Goal: Task Accomplishment & Management: Manage account settings

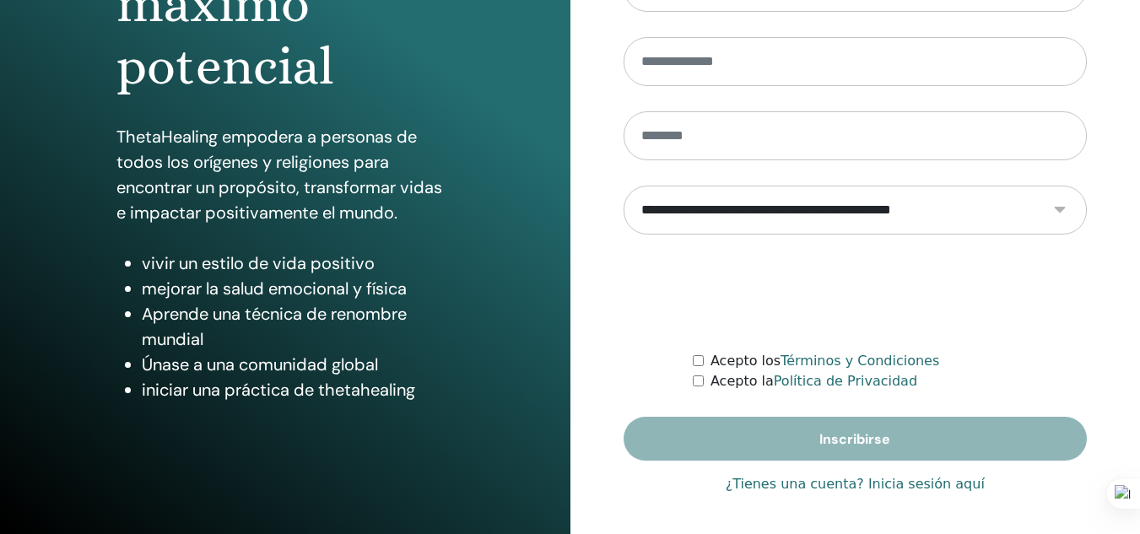
scroll to position [276, 0]
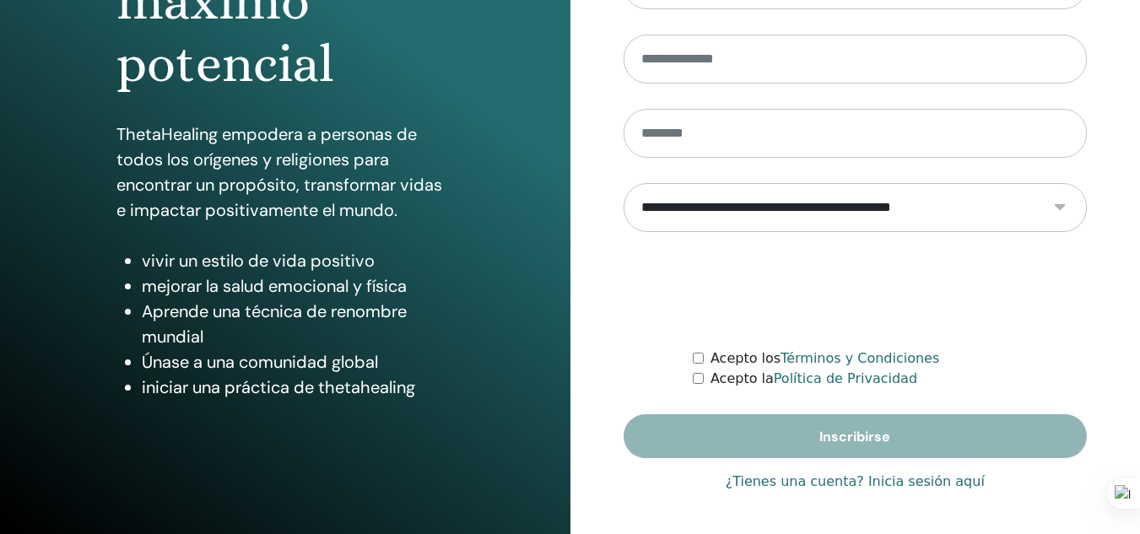
click at [905, 482] on font "¿Tienes una cuenta? Inicia sesión aquí" at bounding box center [854, 481] width 259 height 16
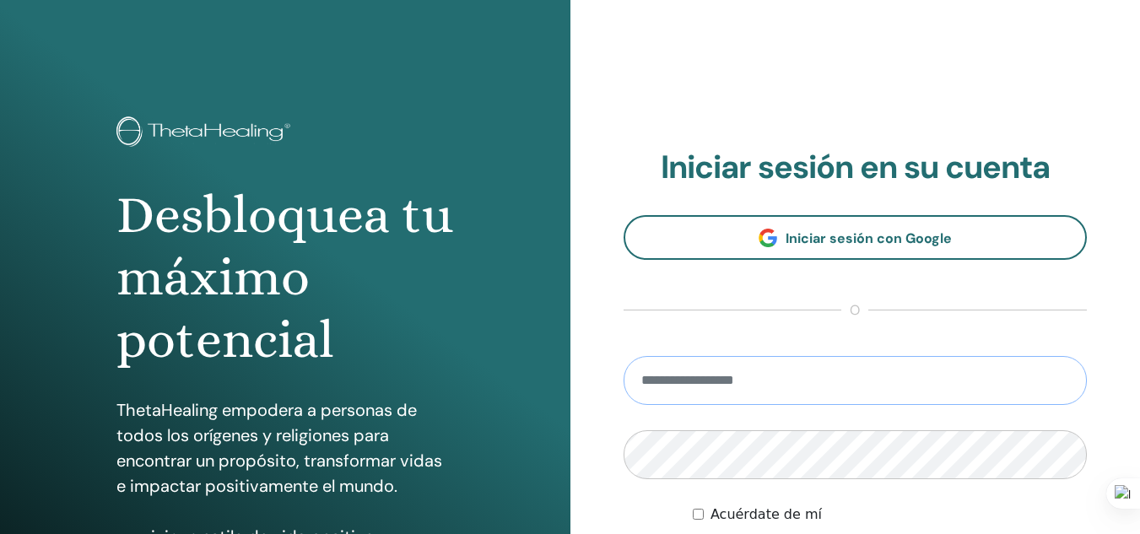
click at [835, 374] on input "email" at bounding box center [855, 380] width 464 height 49
type input "**********"
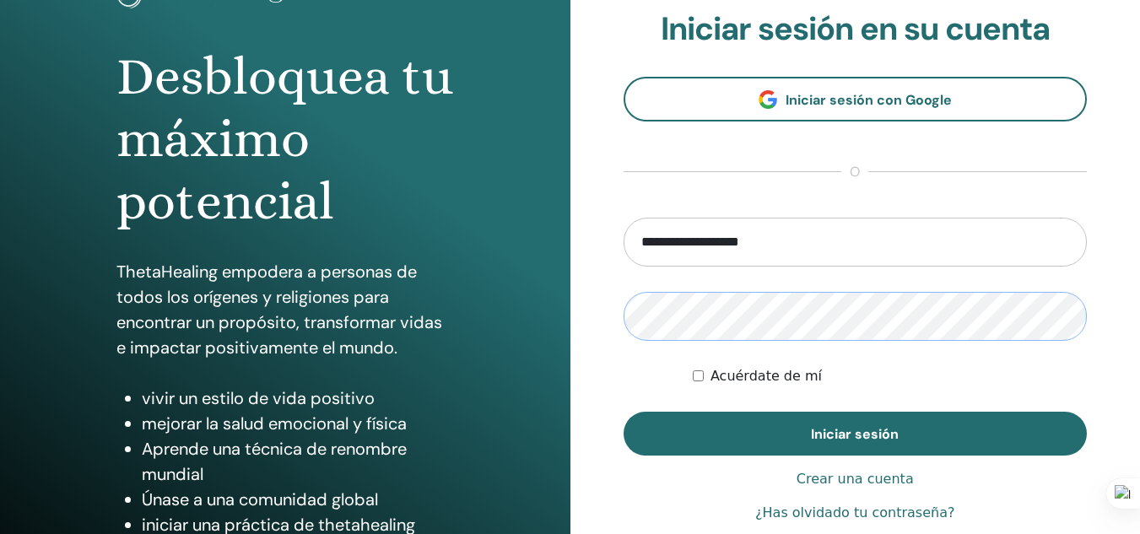
scroll to position [164, 0]
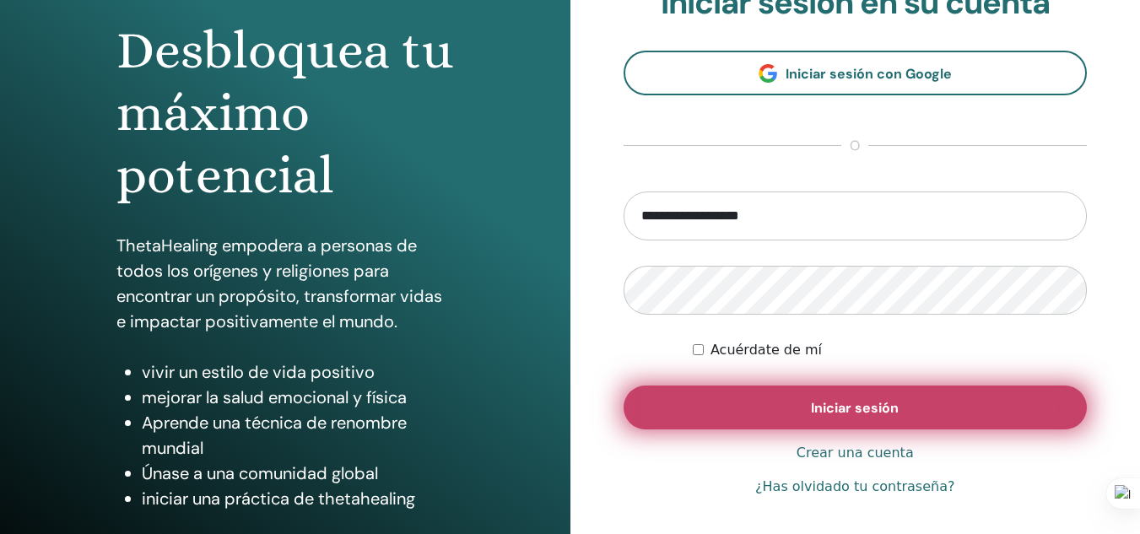
click at [802, 425] on button "Iniciar sesión" at bounding box center [855, 407] width 464 height 44
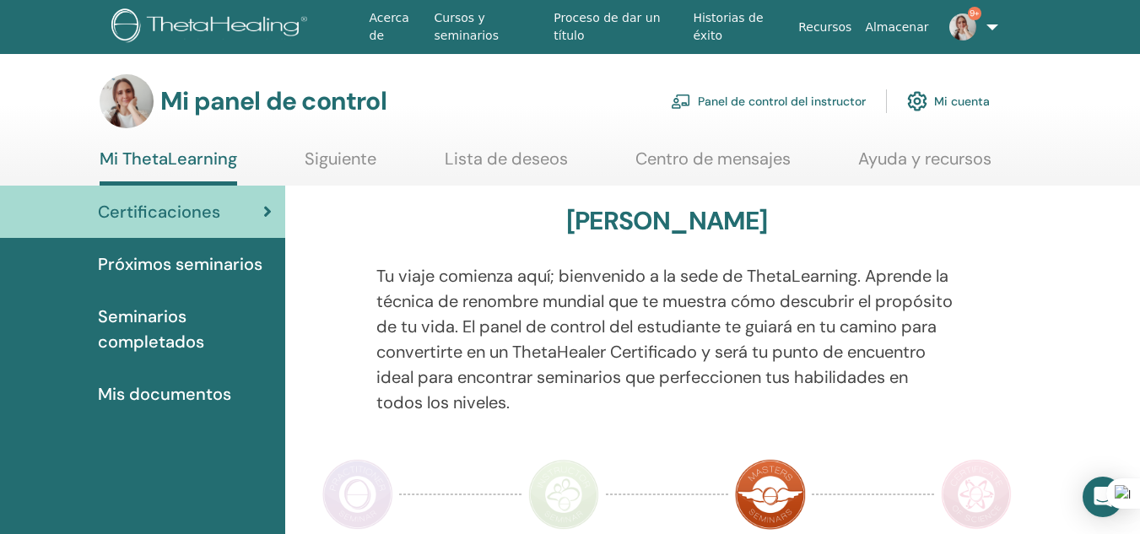
click at [186, 261] on font "Próximos seminarios" at bounding box center [180, 264] width 164 height 22
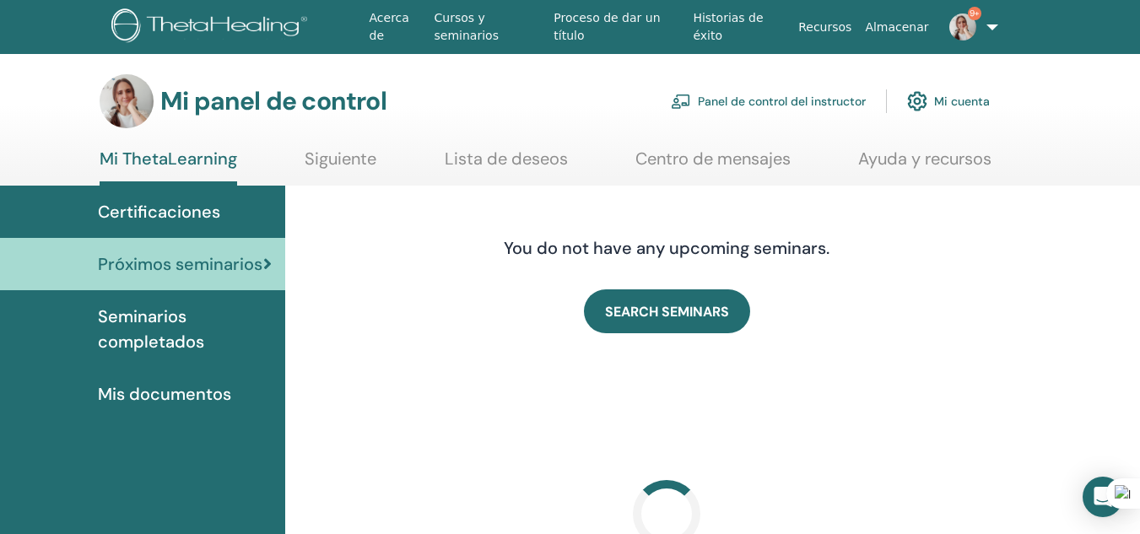
click at [777, 103] on link "Panel de control del instructor" at bounding box center [768, 101] width 195 height 37
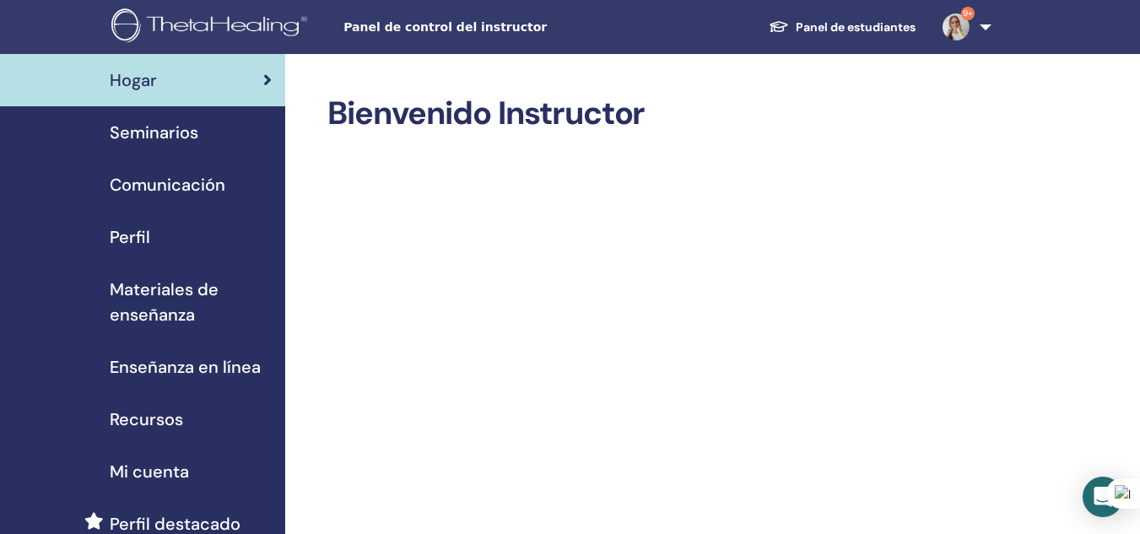
click at [162, 134] on font "Seminarios" at bounding box center [154, 132] width 89 height 22
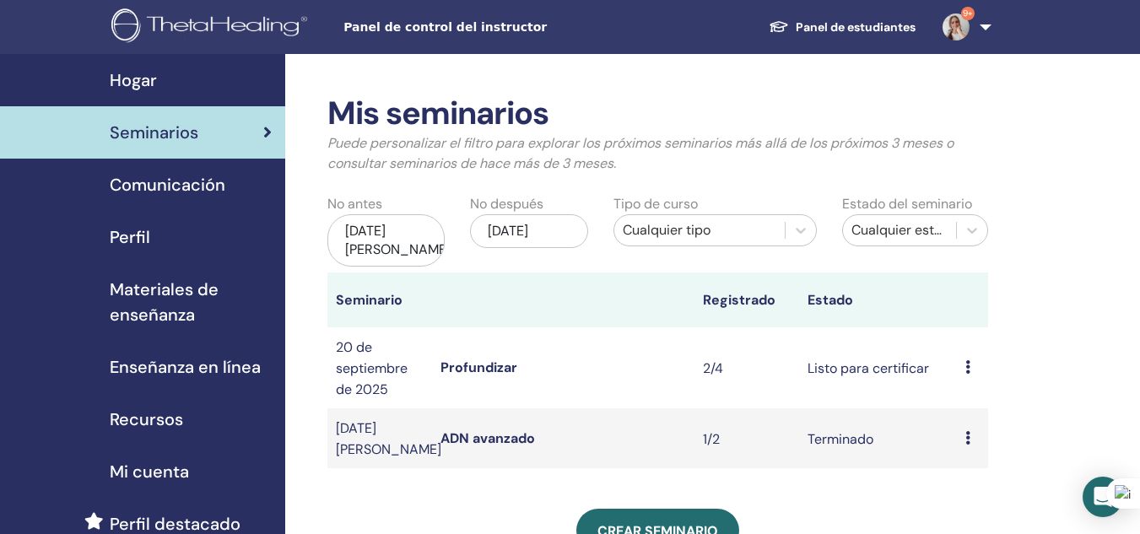
click at [470, 376] on font "Profundizar" at bounding box center [478, 367] width 77 height 18
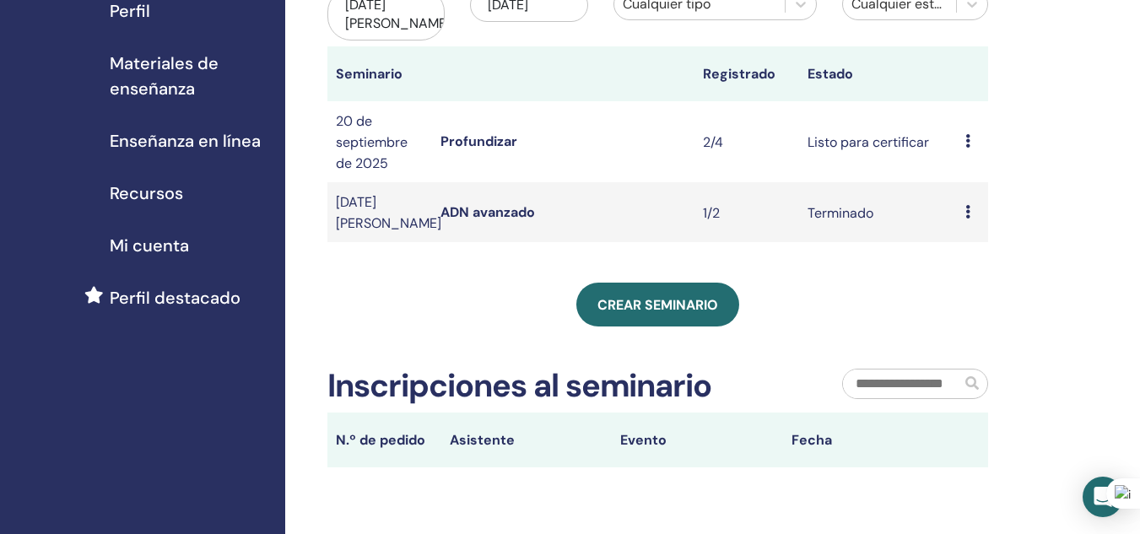
scroll to position [244, 0]
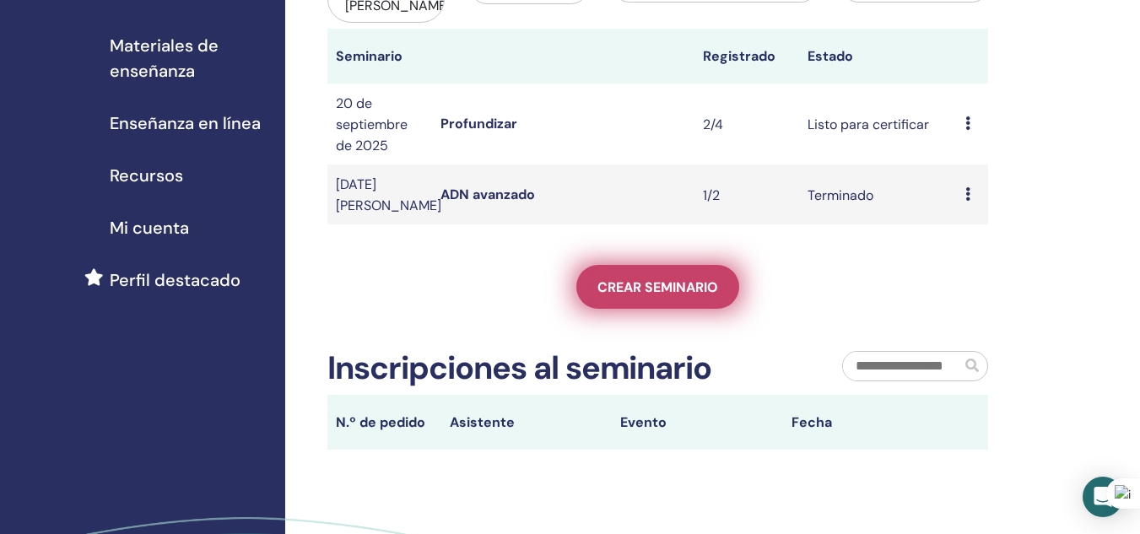
click at [662, 296] on font "Crear seminario" at bounding box center [657, 287] width 121 height 18
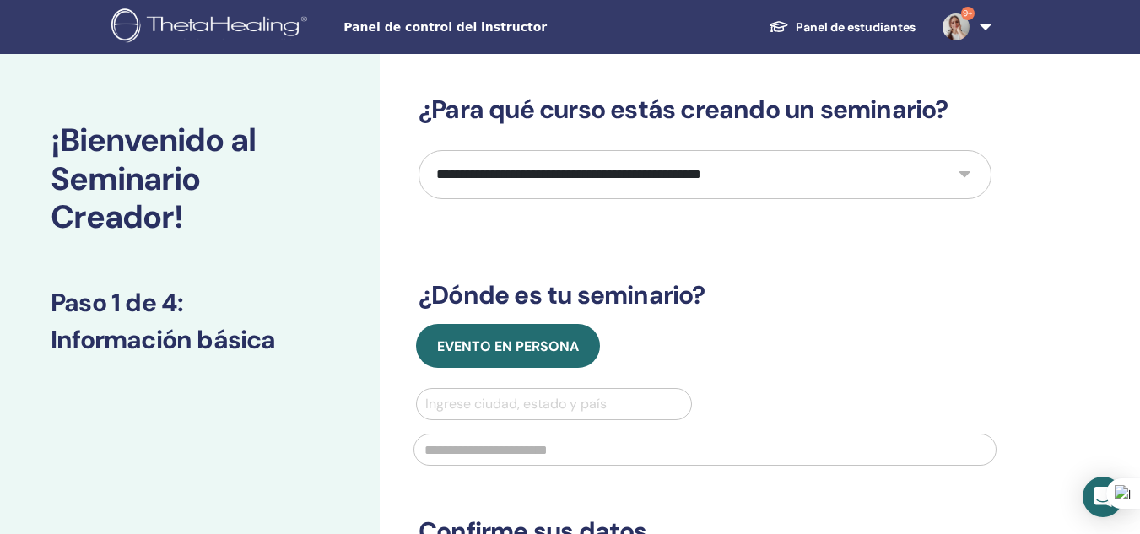
click at [964, 186] on select "**********" at bounding box center [704, 174] width 573 height 49
select select "****"
click at [418, 150] on select "**********" at bounding box center [704, 174] width 573 height 49
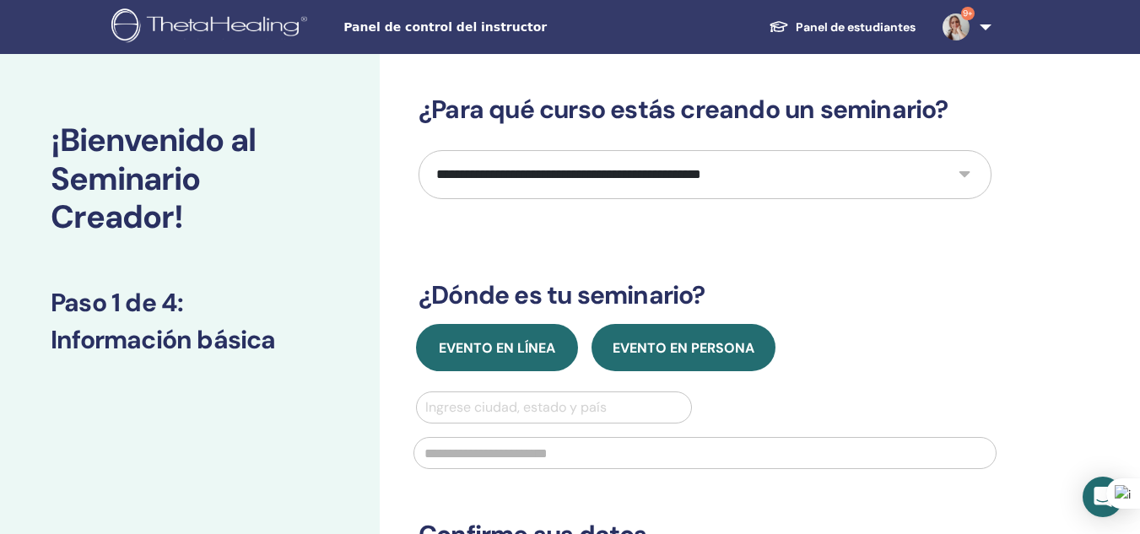
click at [525, 347] on font "Evento en línea" at bounding box center [497, 348] width 116 height 18
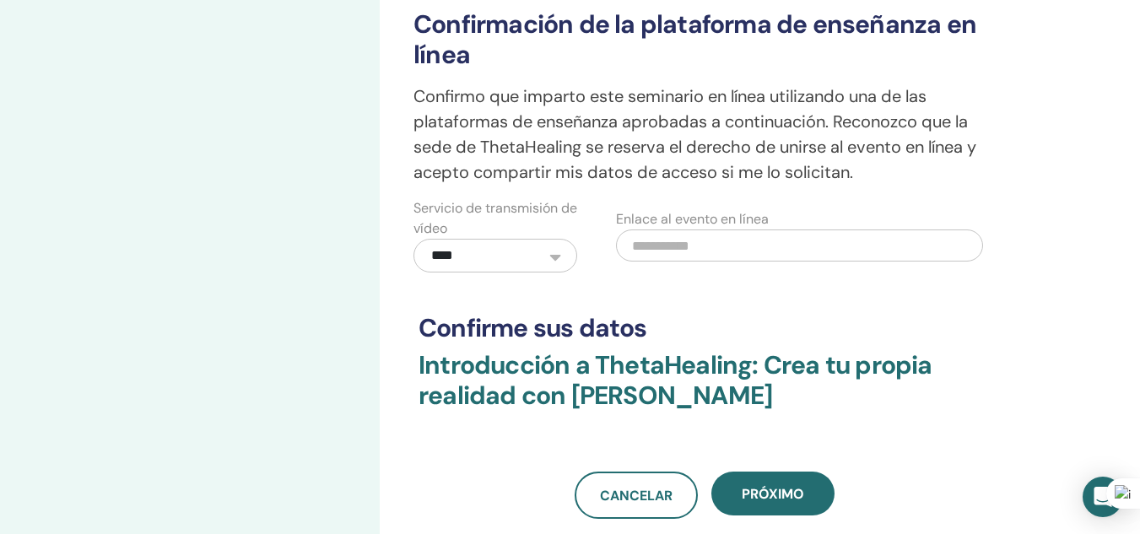
scroll to position [461, 0]
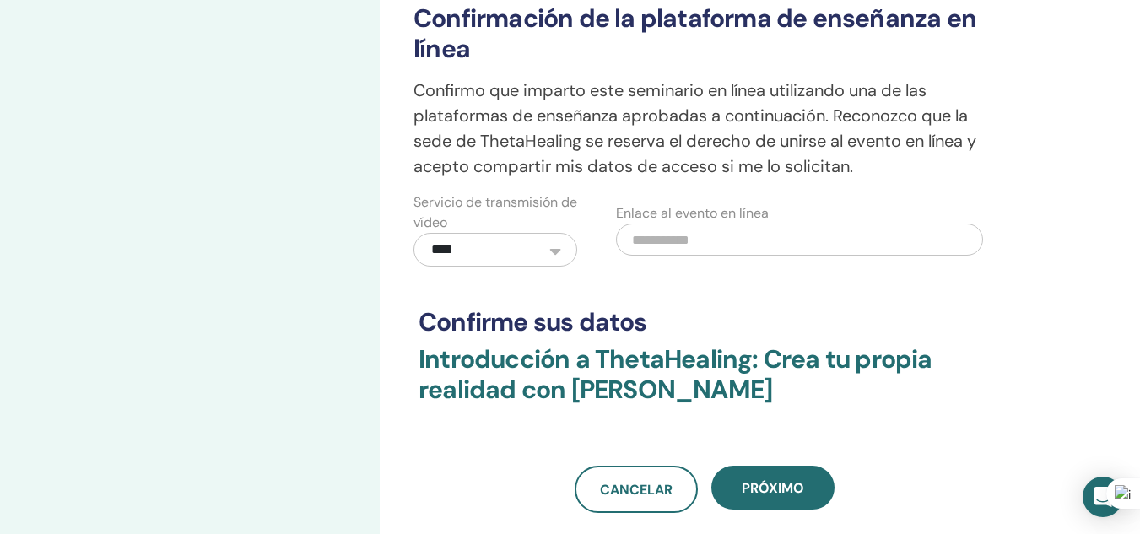
click at [631, 241] on input "text" at bounding box center [799, 240] width 366 height 32
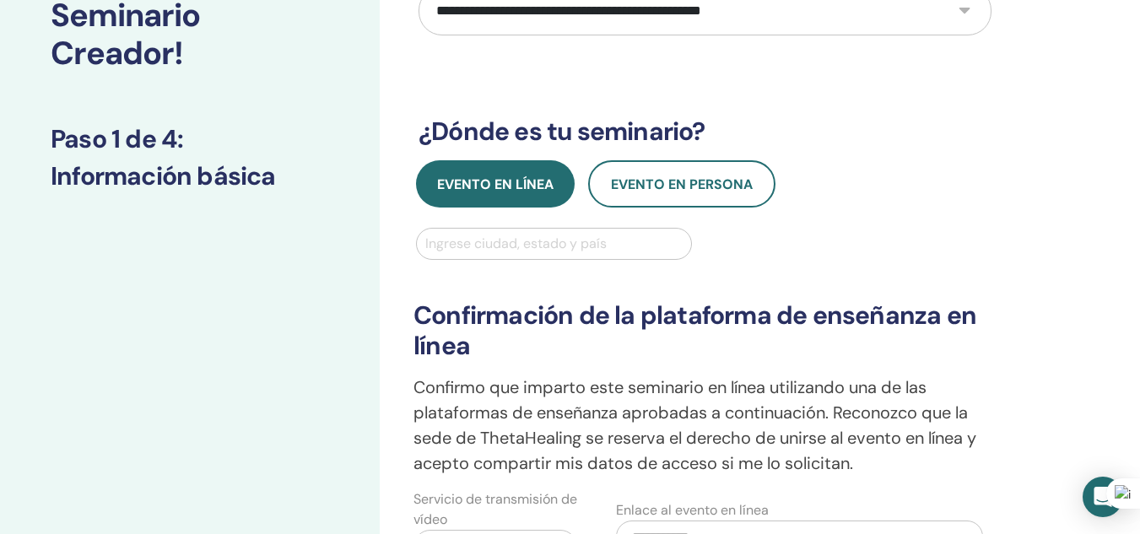
scroll to position [153, 0]
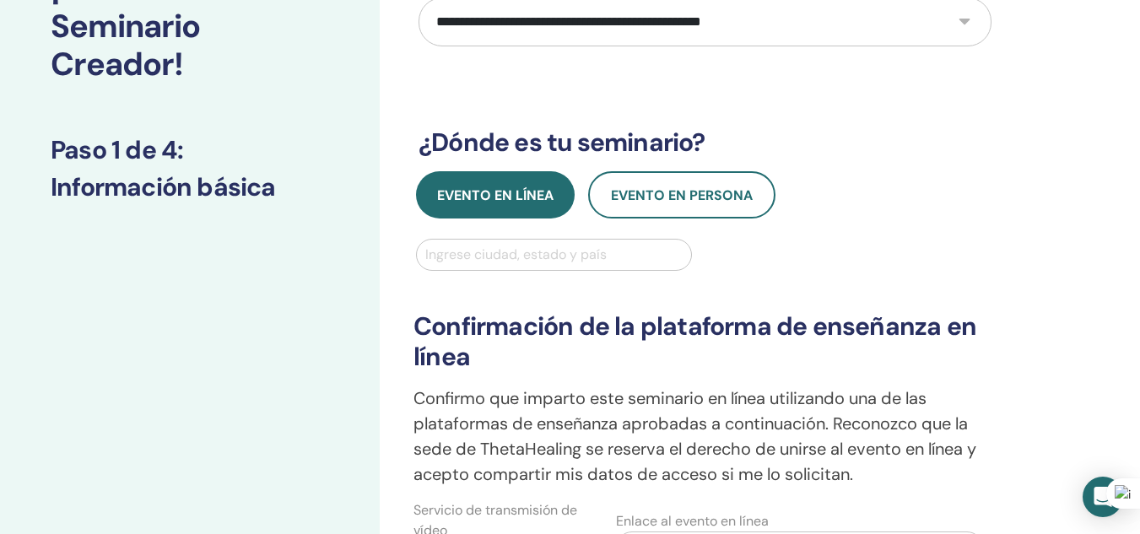
click at [552, 251] on div at bounding box center [553, 255] width 257 height 24
type input "**"
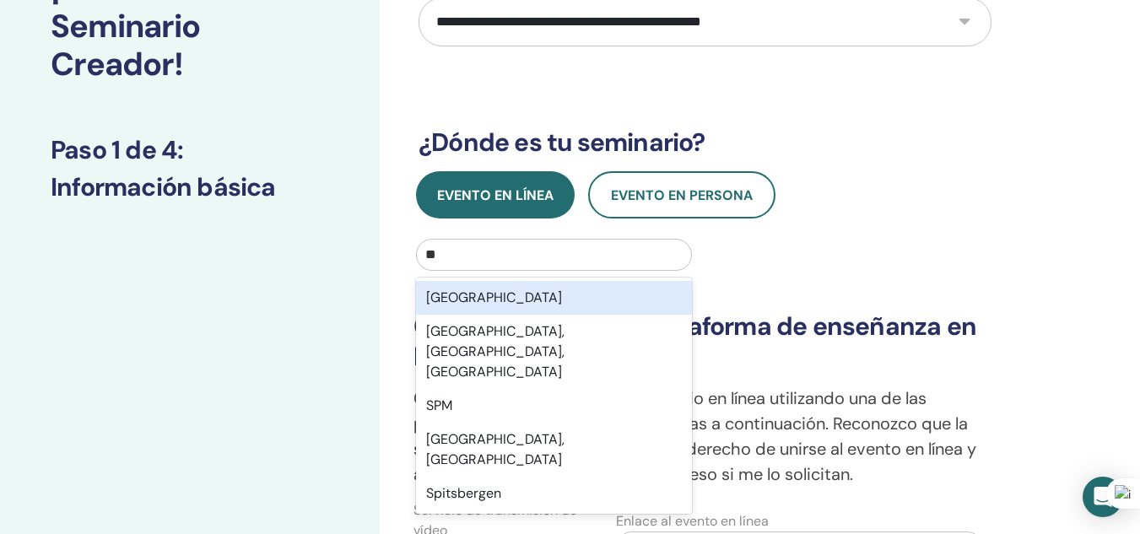
click at [513, 294] on div "España" at bounding box center [554, 298] width 276 height 34
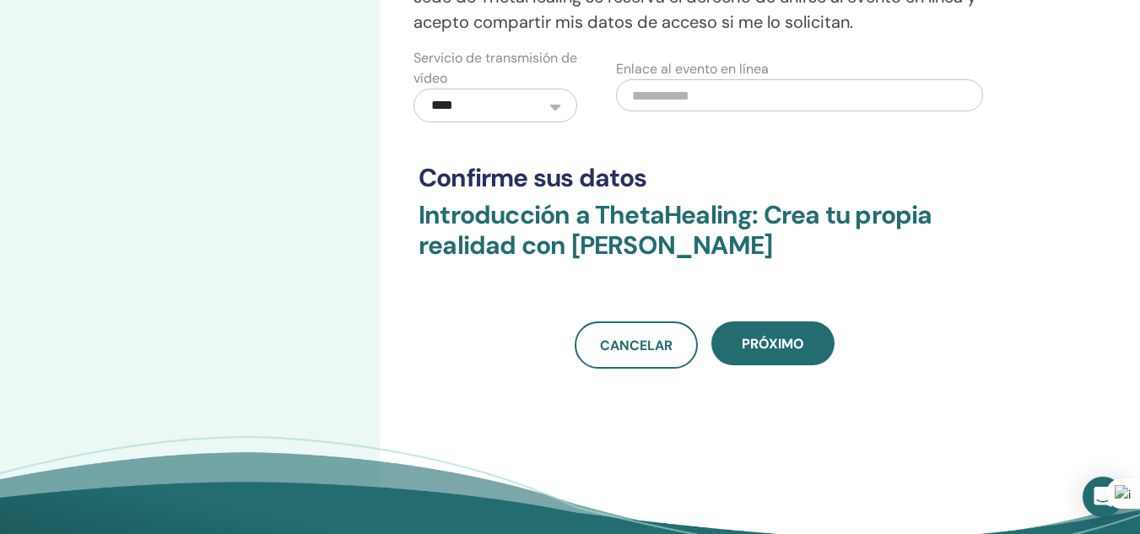
scroll to position [637, 0]
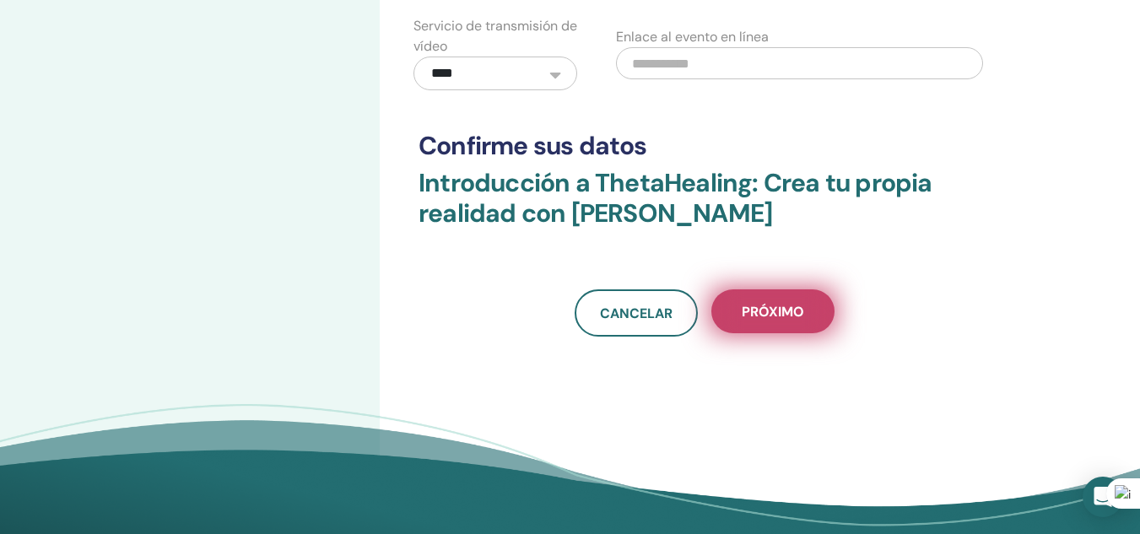
click at [776, 307] on font "Próximo" at bounding box center [772, 312] width 62 height 18
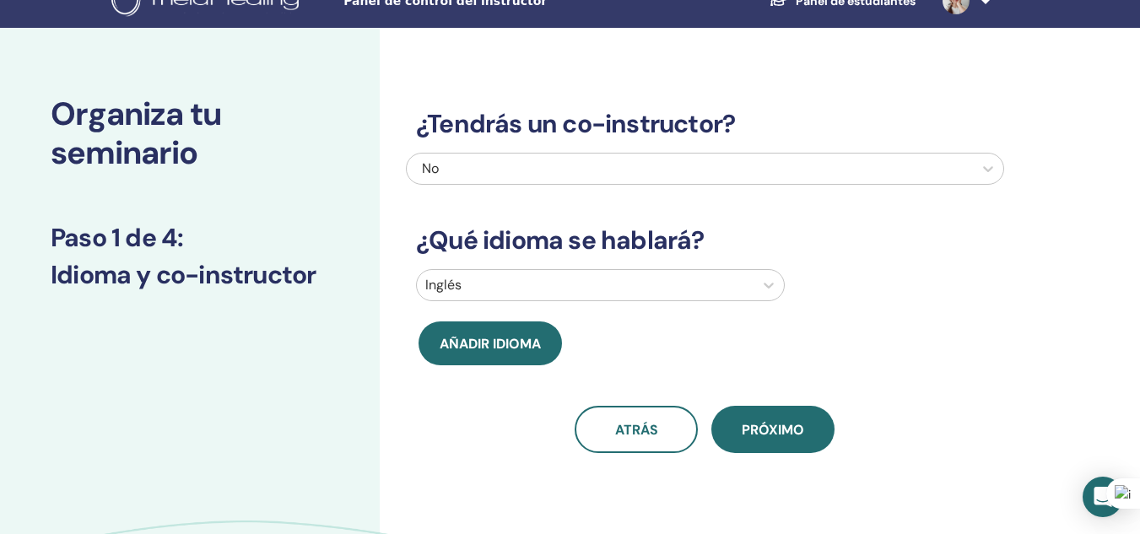
scroll to position [0, 0]
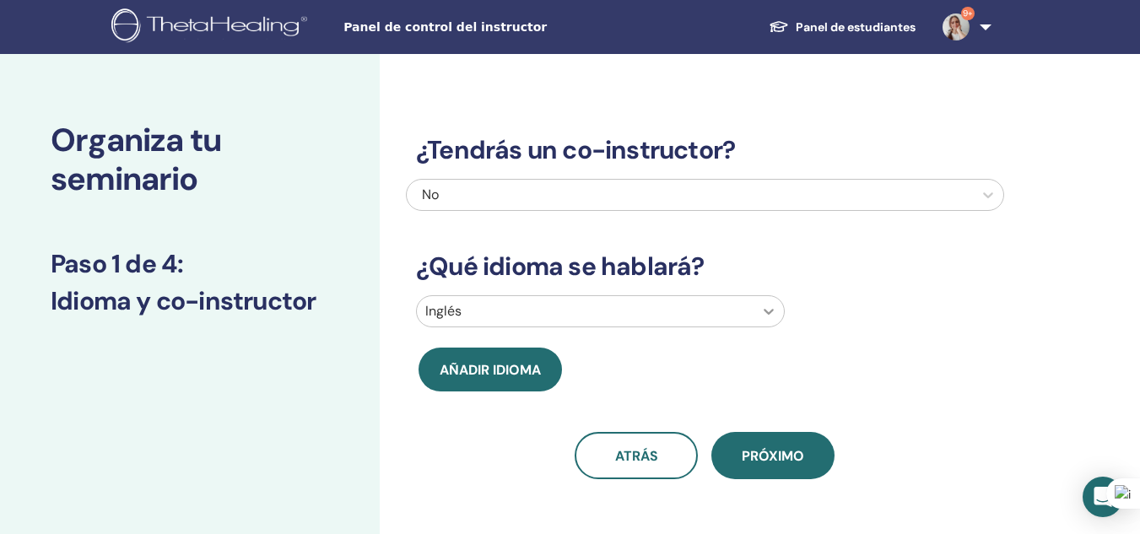
click at [773, 313] on icon at bounding box center [768, 311] width 17 height 17
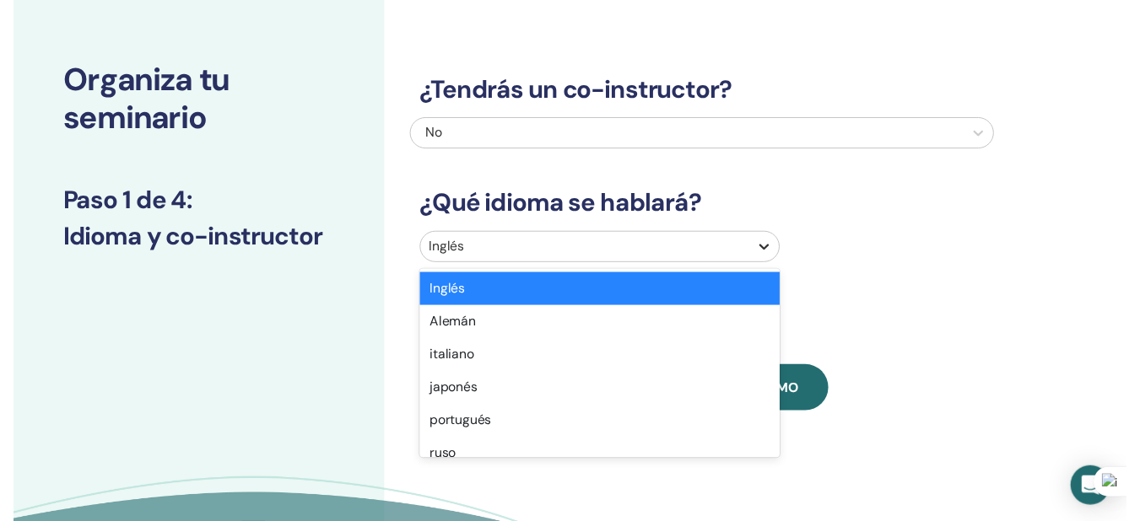
scroll to position [60, 0]
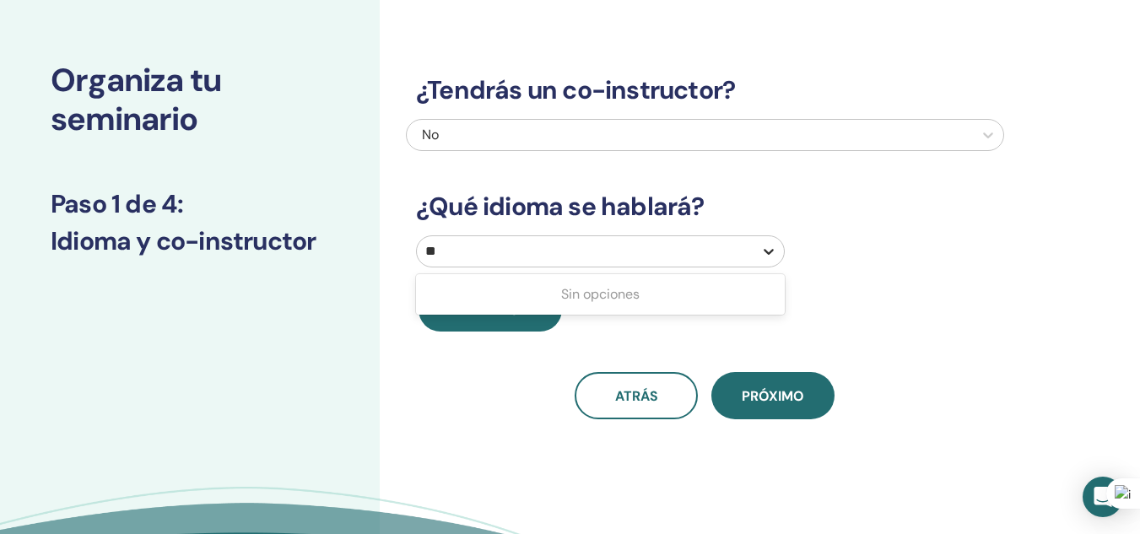
type input "*"
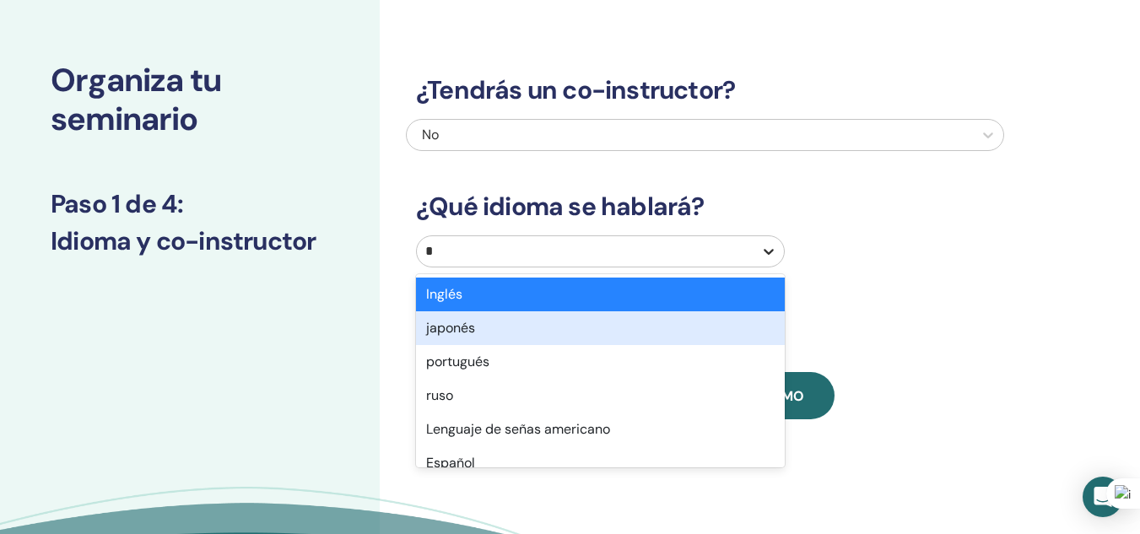
type input "**"
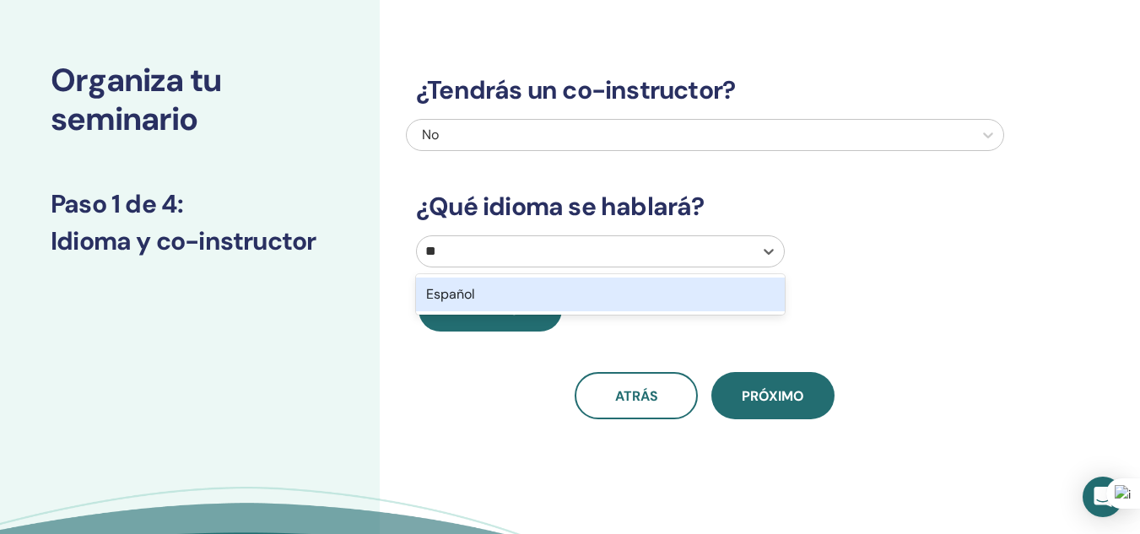
click at [727, 291] on div "Español" at bounding box center [600, 295] width 369 height 34
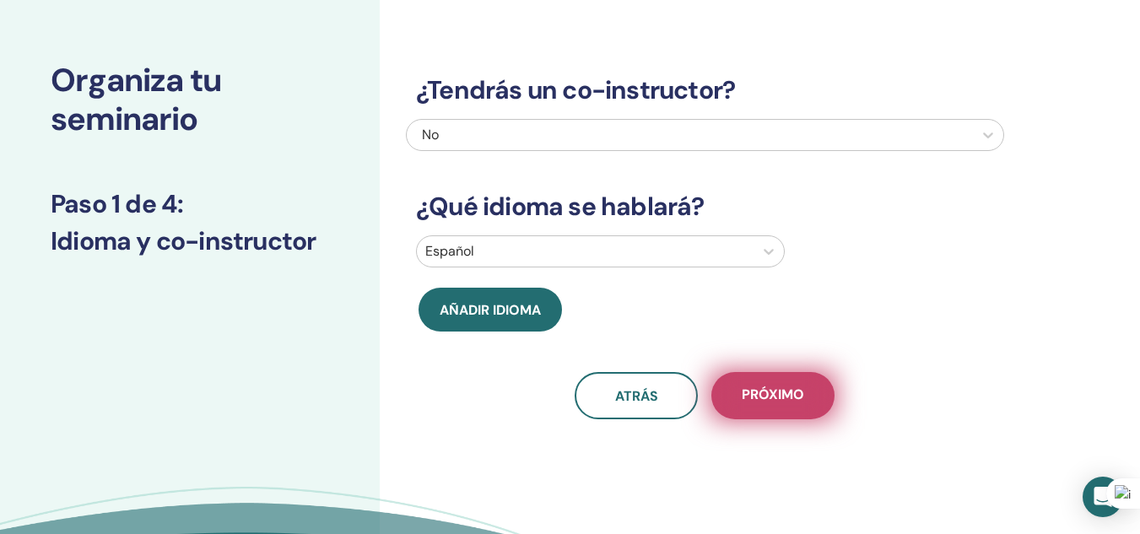
click at [770, 408] on button "Próximo" at bounding box center [772, 395] width 123 height 47
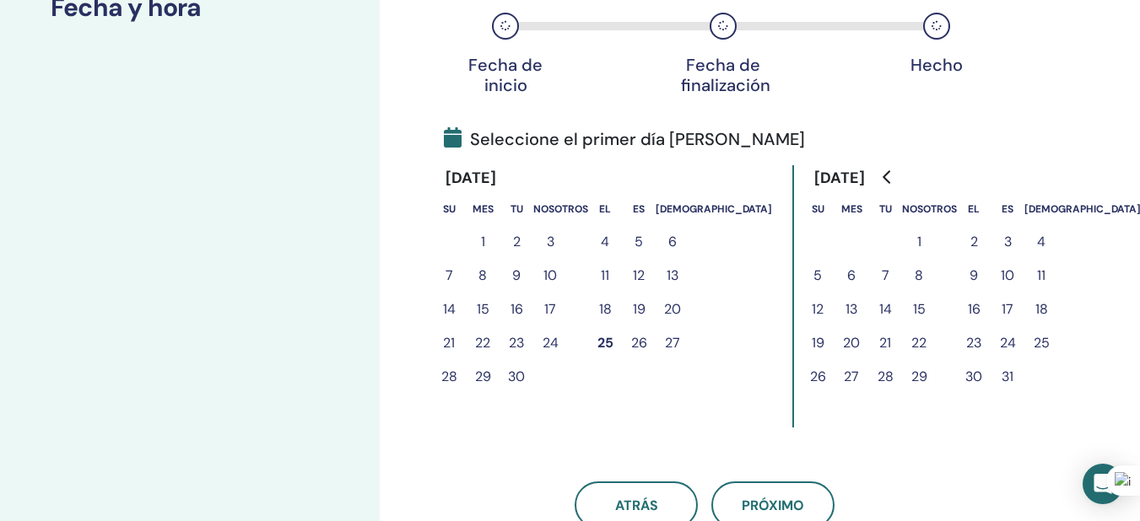
scroll to position [299, 0]
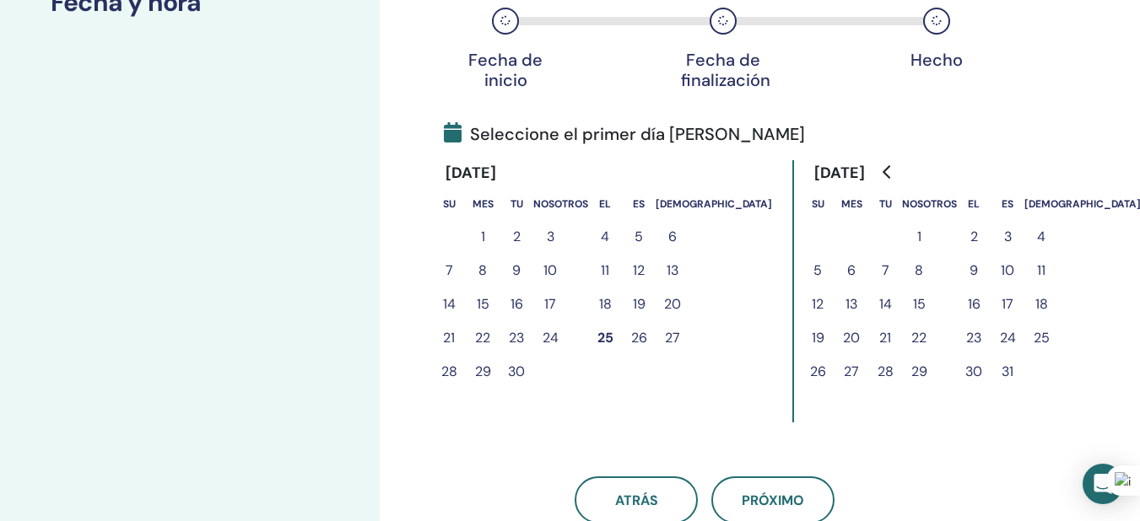
click at [990, 231] on button "3" at bounding box center [1007, 237] width 34 height 34
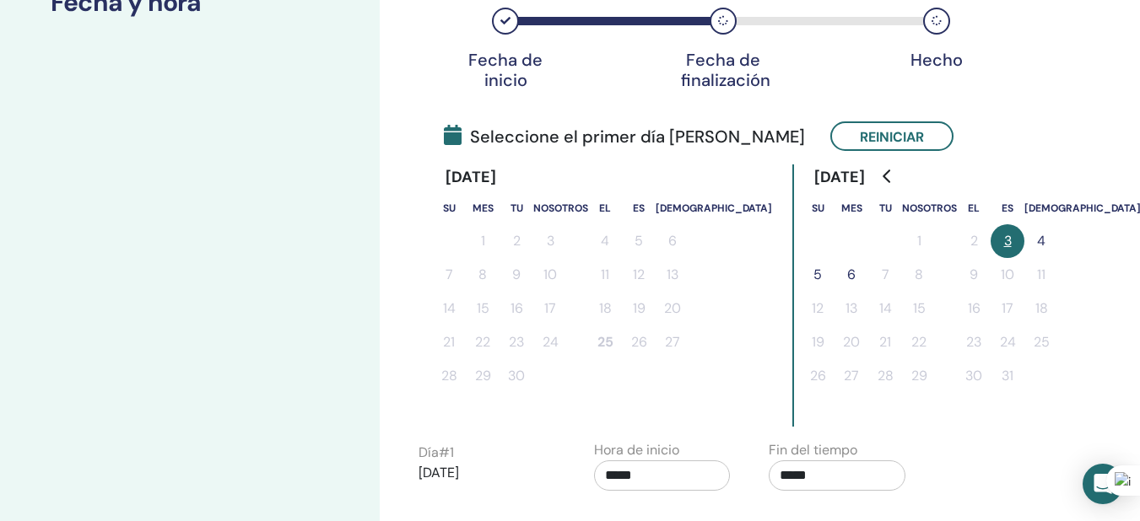
click at [1037, 237] on font "4" at bounding box center [1041, 241] width 8 height 18
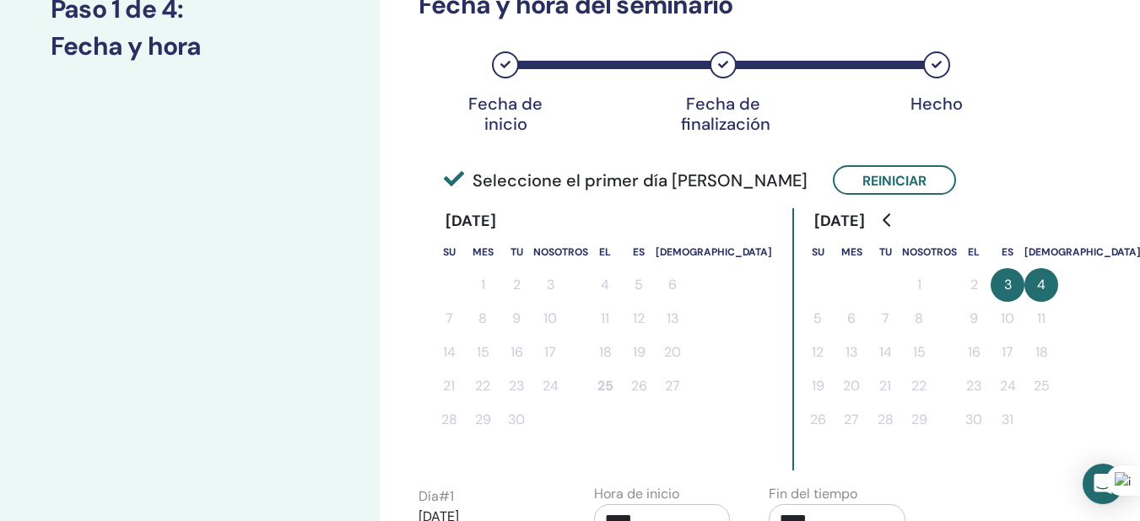
scroll to position [250, 0]
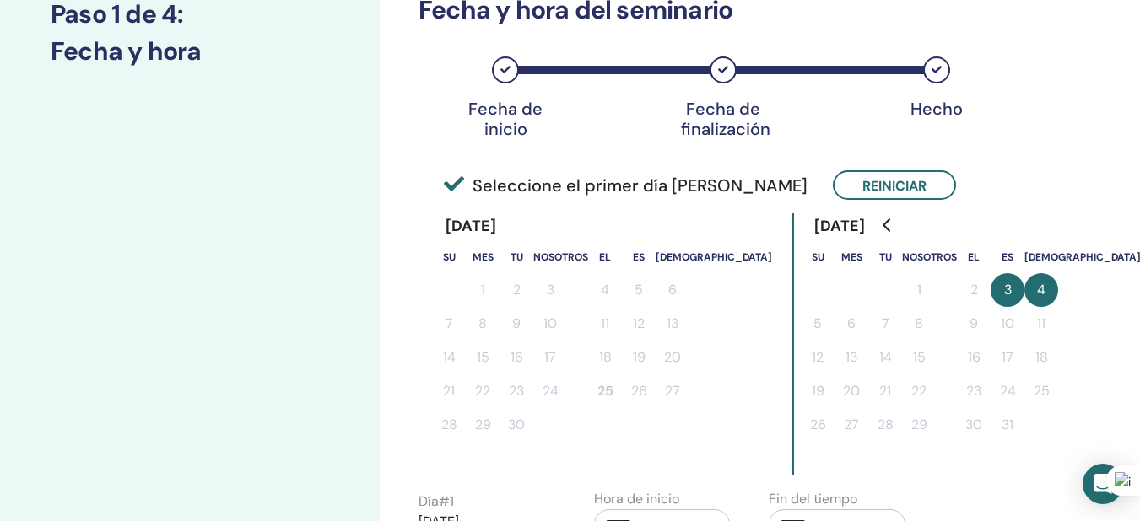
click at [1004, 288] on font "3" at bounding box center [1008, 290] width 8 height 18
click at [843, 206] on div "Huso horario Huso horario (GMT-8) EE. UU./Alaska Fecha y hora del seminario Fec…" at bounding box center [704, 272] width 573 height 854
click at [862, 184] on font "Reiniciar" at bounding box center [894, 186] width 64 height 18
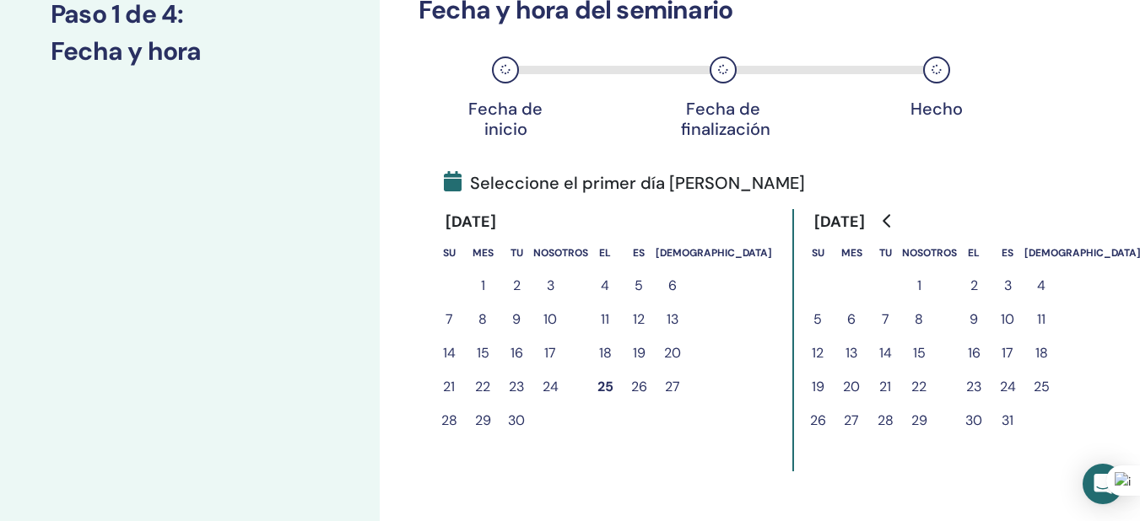
click at [1037, 284] on font "4" at bounding box center [1041, 286] width 8 height 18
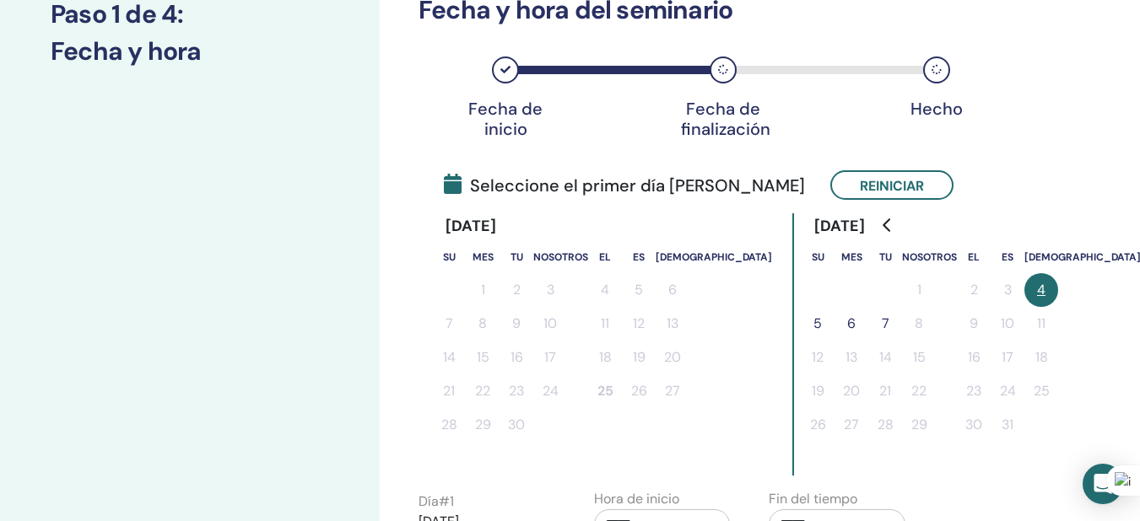
click at [813, 326] on font "5" at bounding box center [817, 324] width 8 height 18
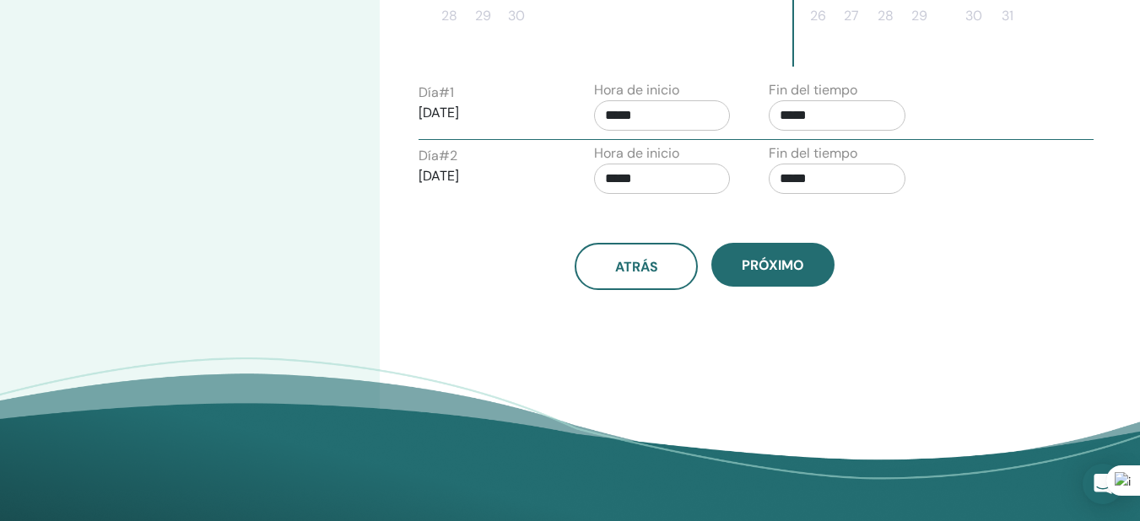
scroll to position [729, 0]
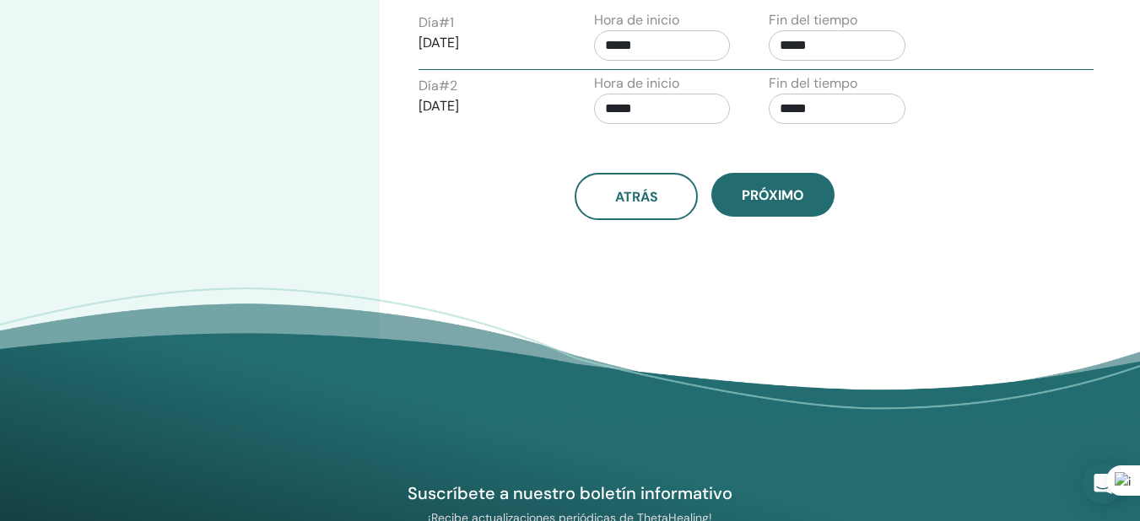
click at [821, 43] on input "*****" at bounding box center [836, 45] width 137 height 30
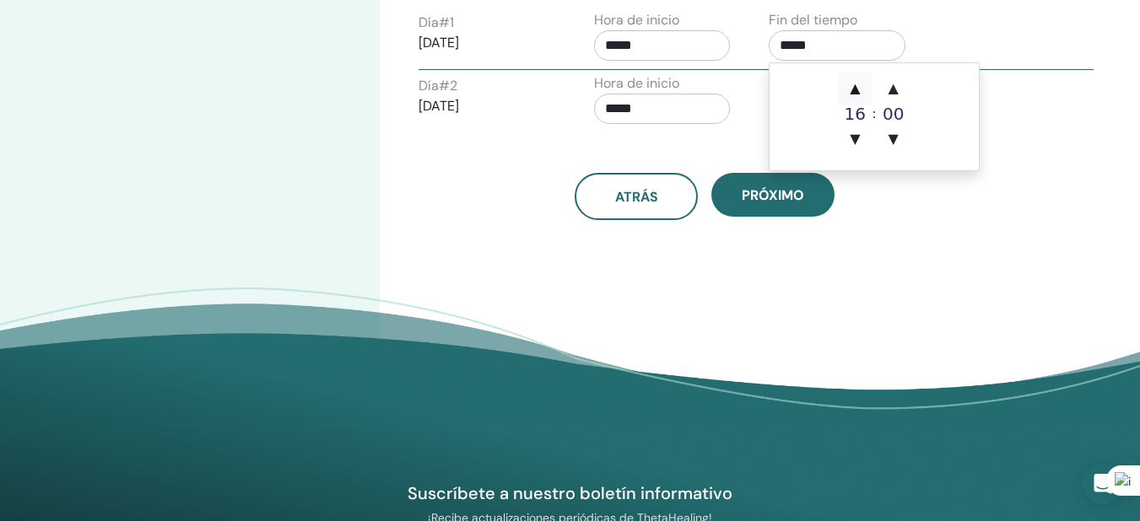
click at [859, 89] on font "▲" at bounding box center [854, 88] width 10 height 16
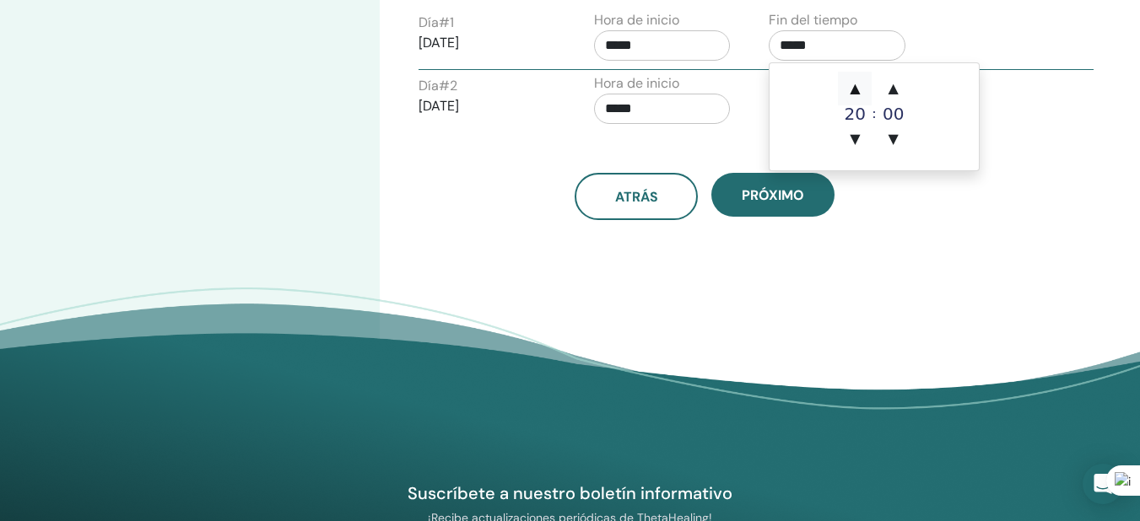
click at [859, 89] on font "▲" at bounding box center [854, 88] width 10 height 16
type input "*****"
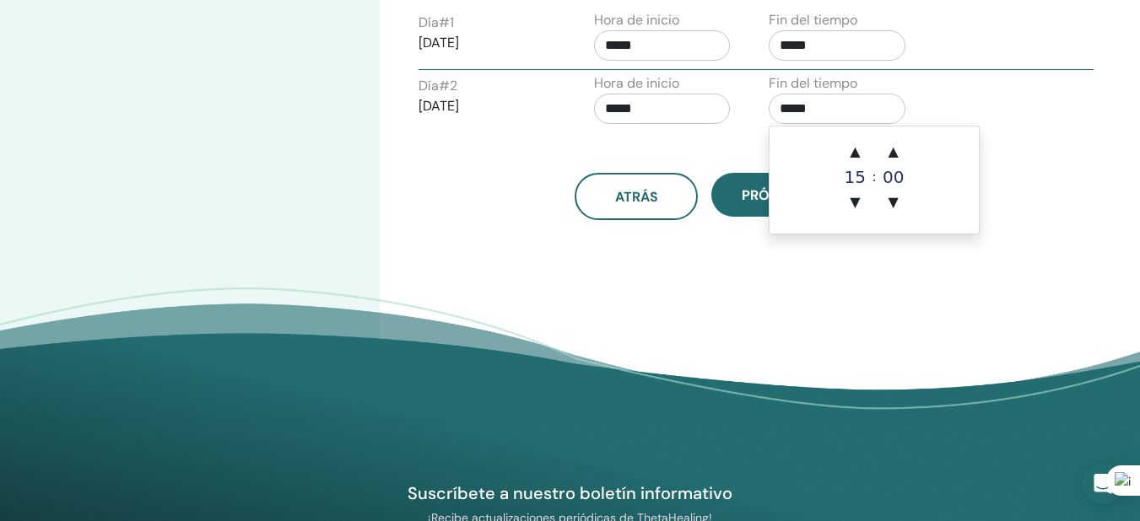
click at [856, 202] on font "▼" at bounding box center [854, 202] width 10 height 16
type input "*****"
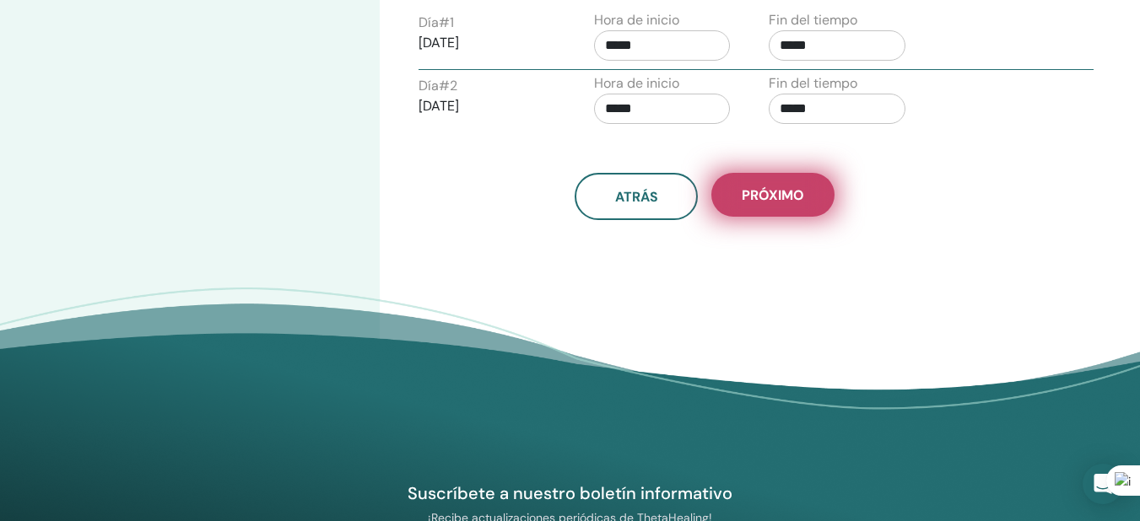
click at [789, 188] on font "Próximo" at bounding box center [772, 195] width 62 height 18
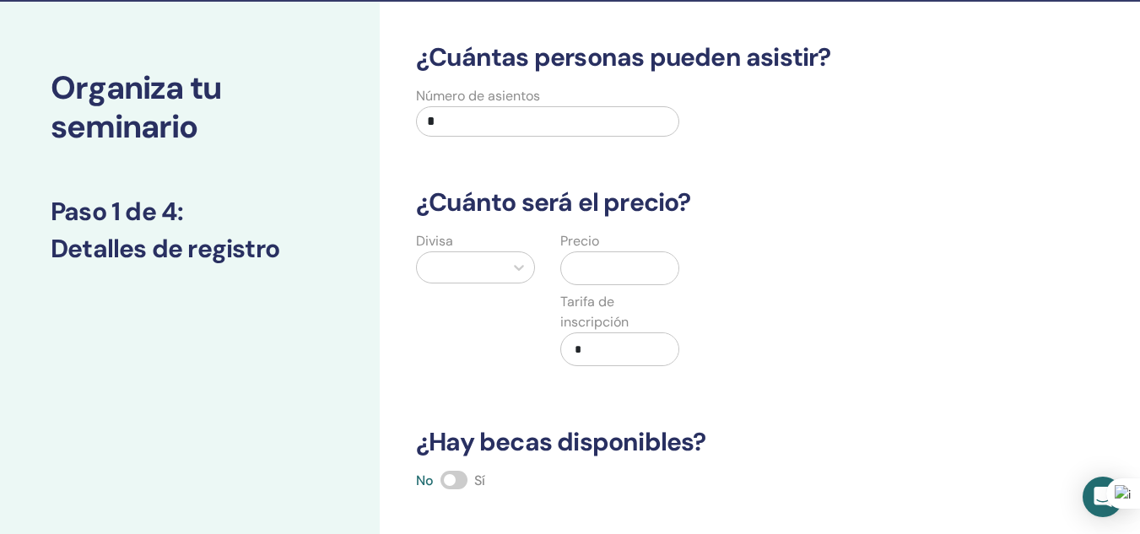
scroll to position [14, 0]
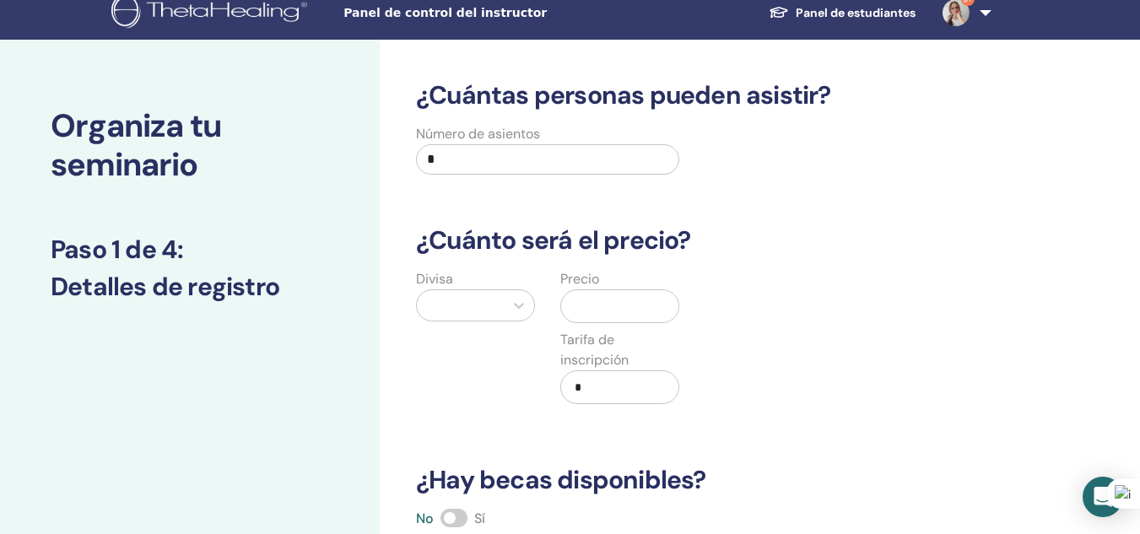
click at [519, 167] on input "*" at bounding box center [547, 159] width 263 height 30
type input "*"
click at [520, 306] on icon at bounding box center [519, 306] width 10 height 6
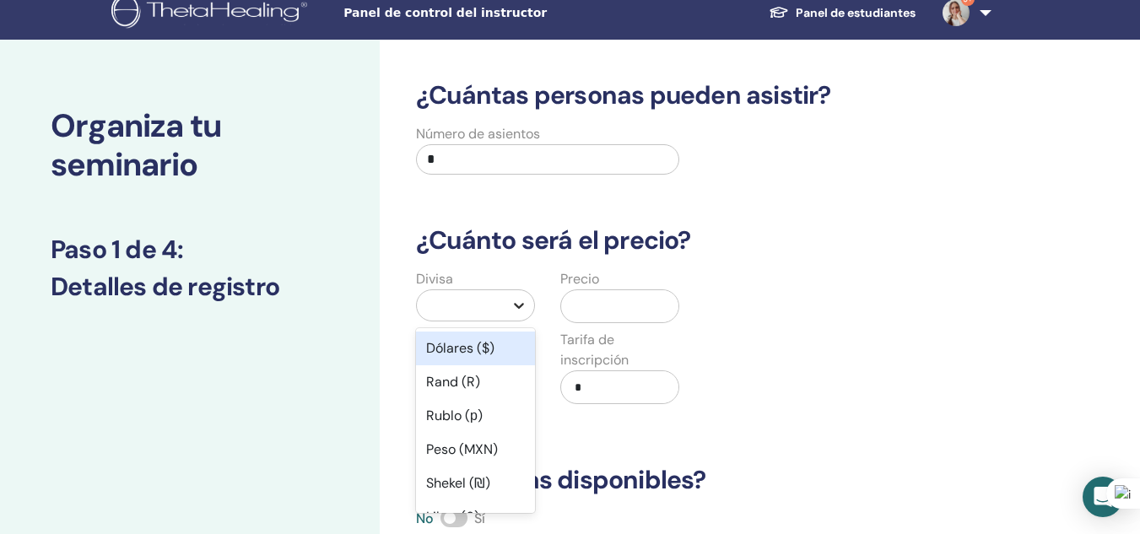
scroll to position [68, 0]
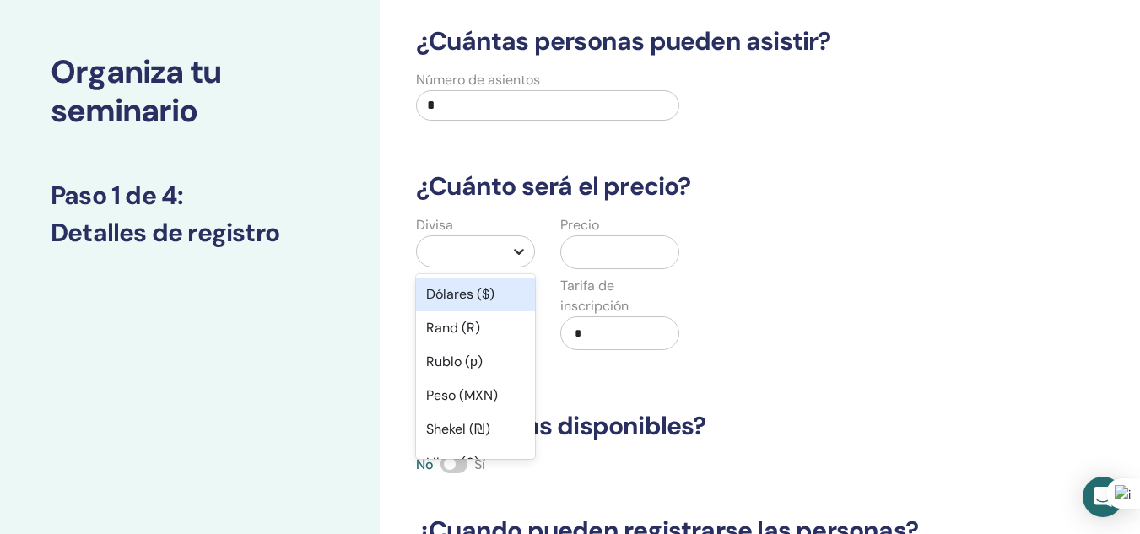
click at [520, 306] on div "Dólares ($)" at bounding box center [475, 295] width 119 height 34
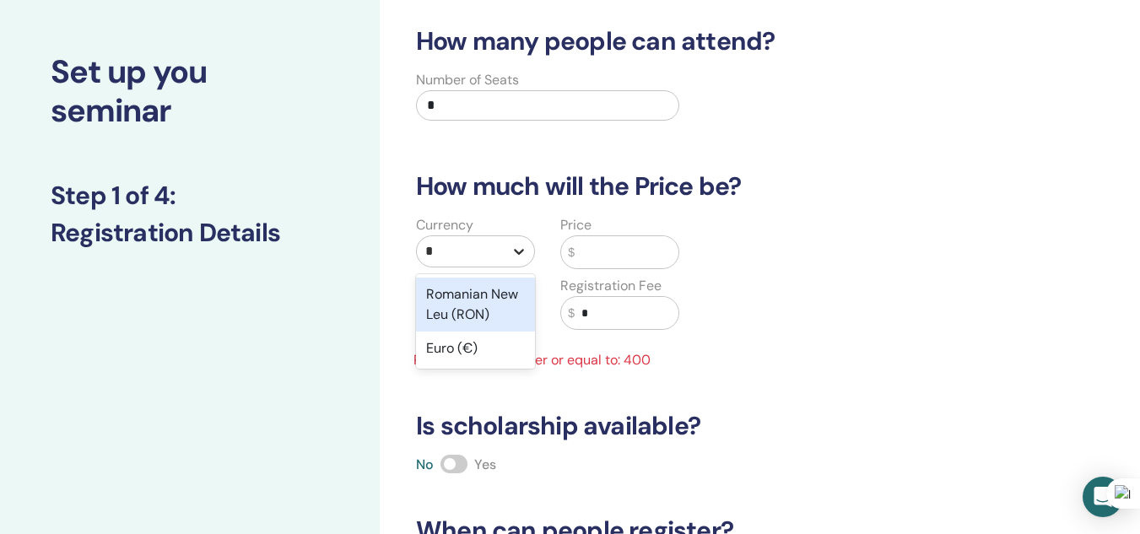
type input "**"
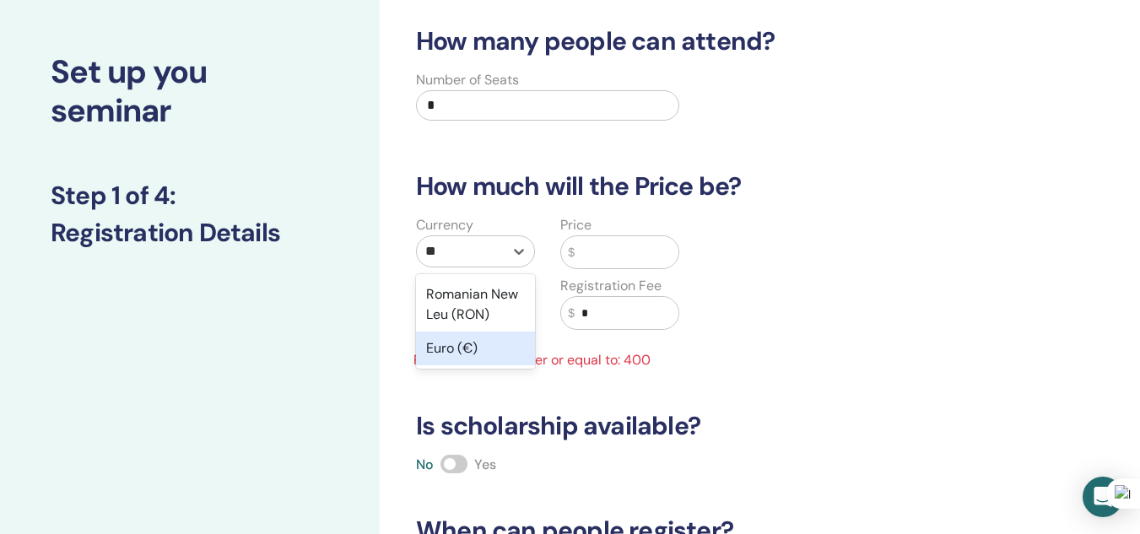
click at [475, 349] on div "Euro (€)" at bounding box center [475, 348] width 119 height 34
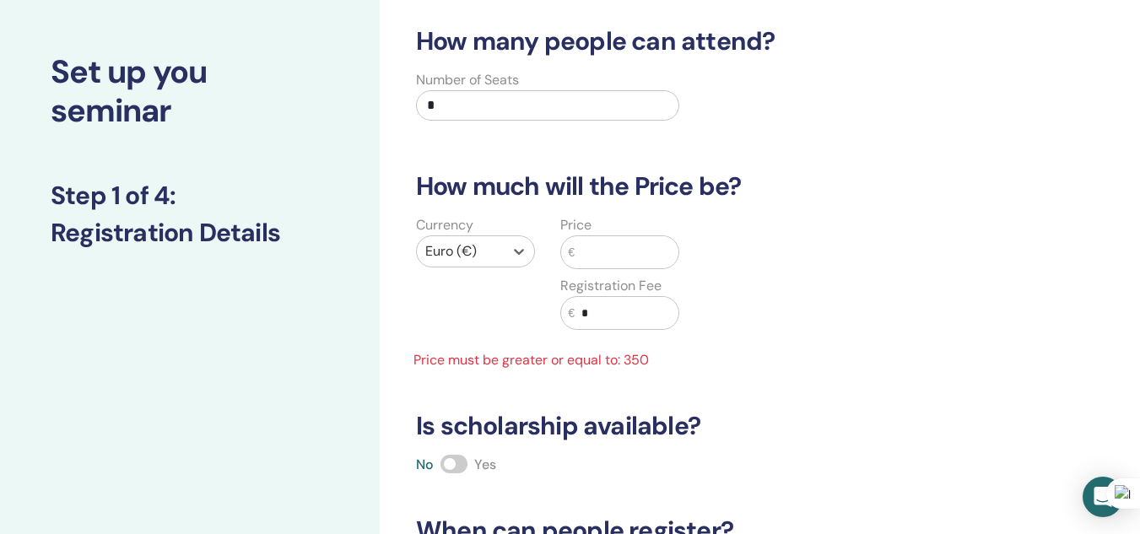
click at [638, 248] on input "text" at bounding box center [626, 252] width 104 height 32
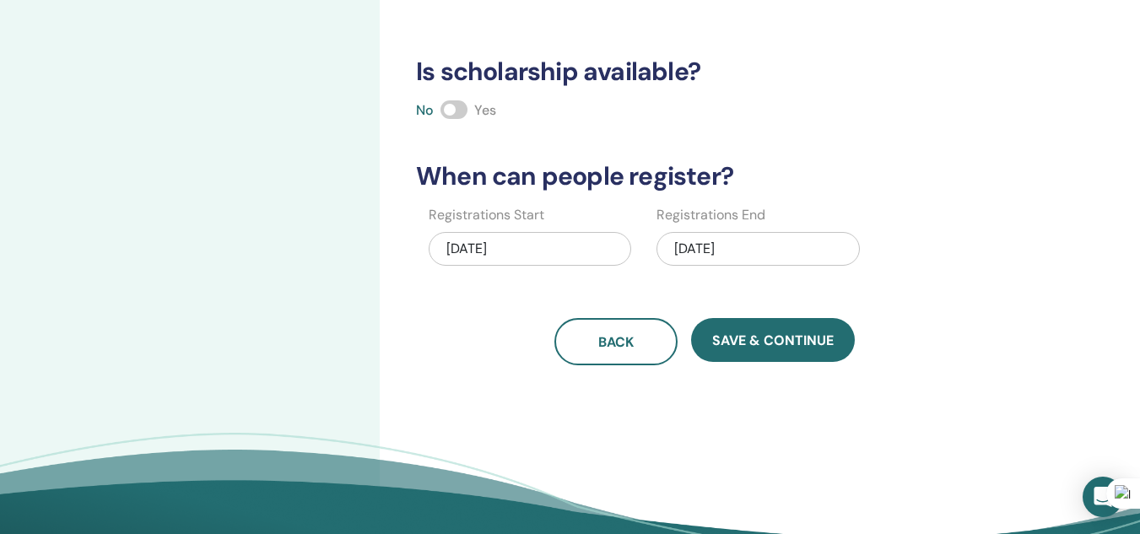
scroll to position [405, 0]
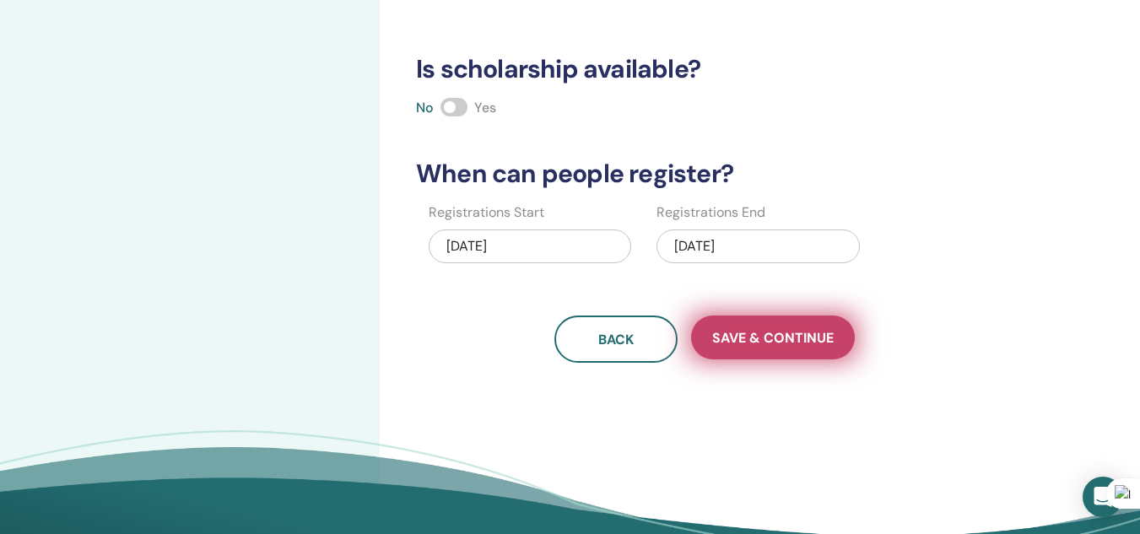
type input "***"
click at [782, 339] on span "Save & Continue" at bounding box center [772, 338] width 121 height 18
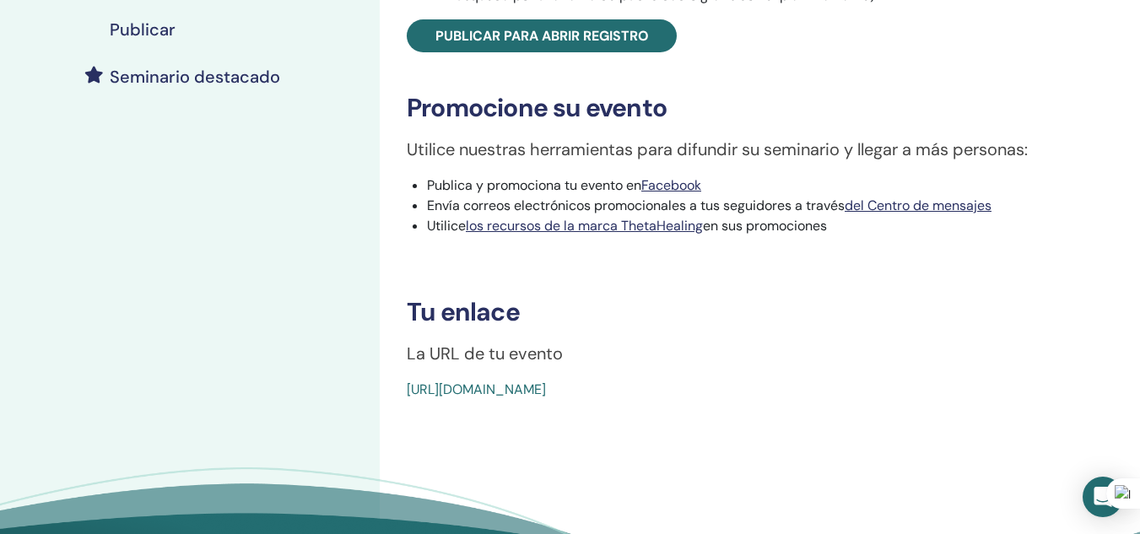
scroll to position [443, 0]
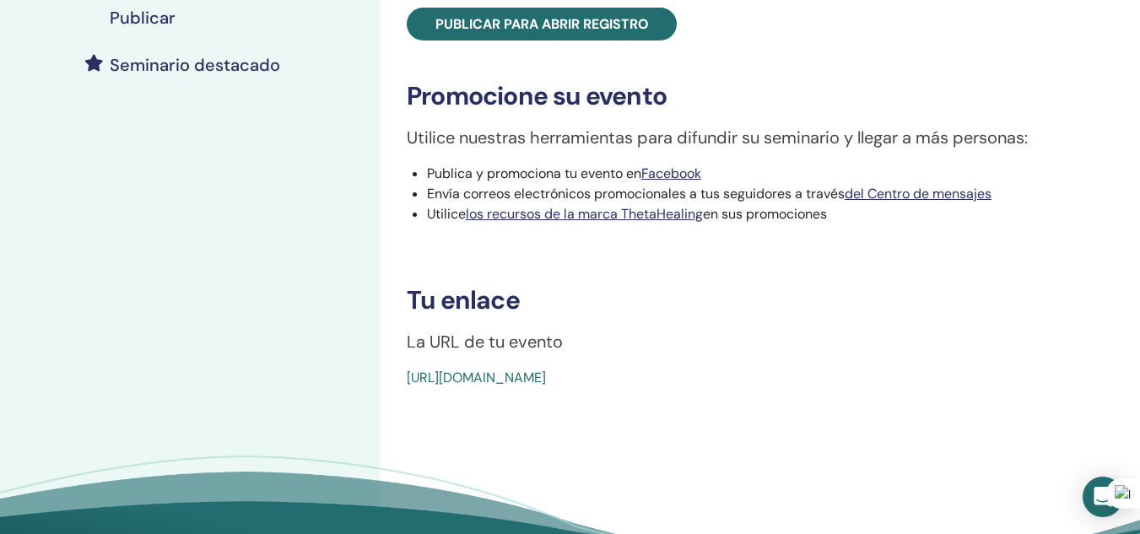
drag, startPoint x: 801, startPoint y: 397, endPoint x: 371, endPoint y: 412, distance: 430.4
click at [371, 412] on div "Mis seminarios Tú y el Creador 4 de octubre de 2025 Detalles del evento Program…" at bounding box center [570, 117] width 1140 height 1013
click at [562, 450] on div "Tú y el Creador Tipo de evento En línea Estado del evento No publicado Inscripc…" at bounding box center [760, 117] width 760 height 1013
click at [418, 422] on div "Tú y el Creador Tipo de evento En línea Estado del evento No publicado Inscripc…" at bounding box center [760, 117] width 760 height 1013
drag, startPoint x: 796, startPoint y: 395, endPoint x: 410, endPoint y: 407, distance: 386.5
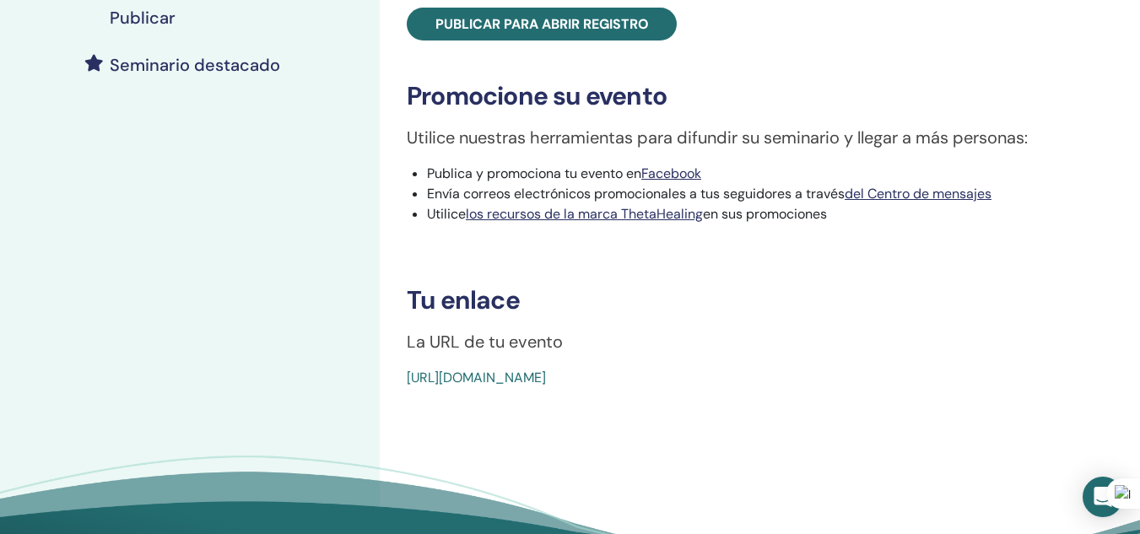
click at [410, 388] on div "https://www.thetahealing.com/seminario-378391-detalles.html" at bounding box center [701, 378] width 588 height 20
copy font "https://www.thetahealing.com/seminario-378391-detalles.html"
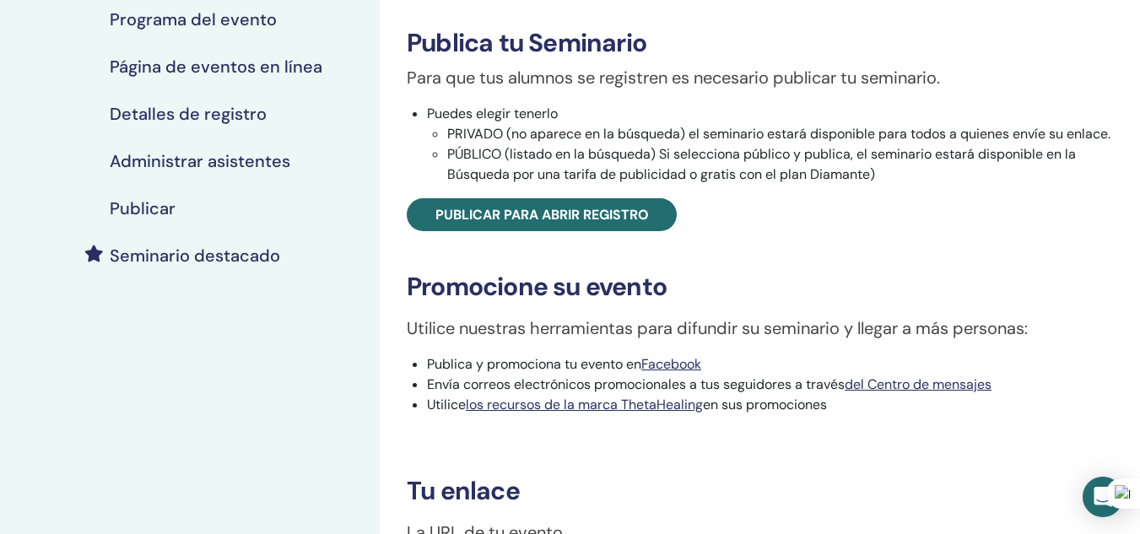
scroll to position [250, 0]
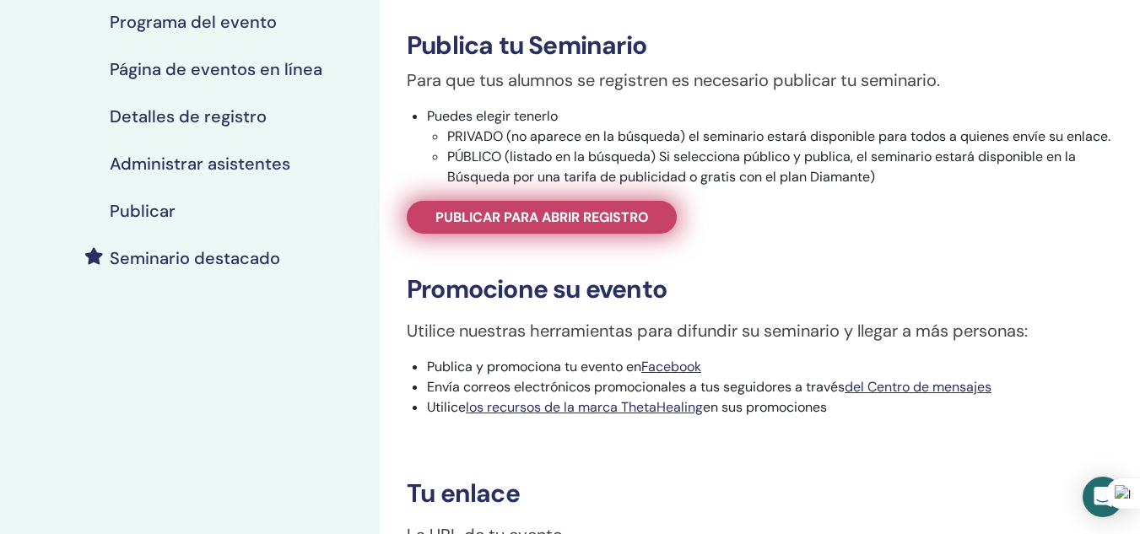
click at [636, 228] on link "Publicar para abrir registro" at bounding box center [542, 217] width 270 height 33
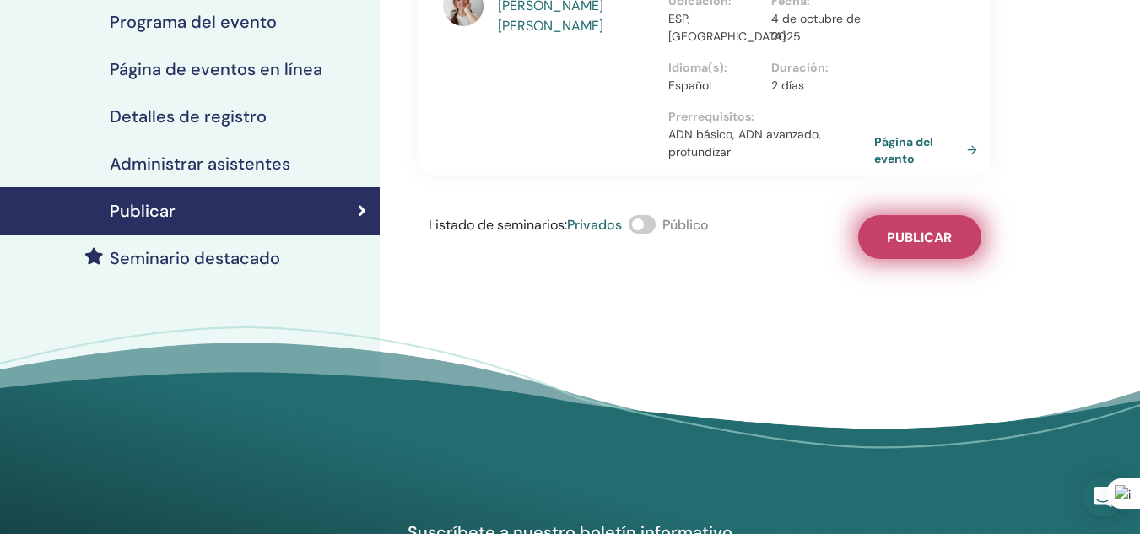
click at [922, 235] on font "Publicar" at bounding box center [918, 238] width 65 height 18
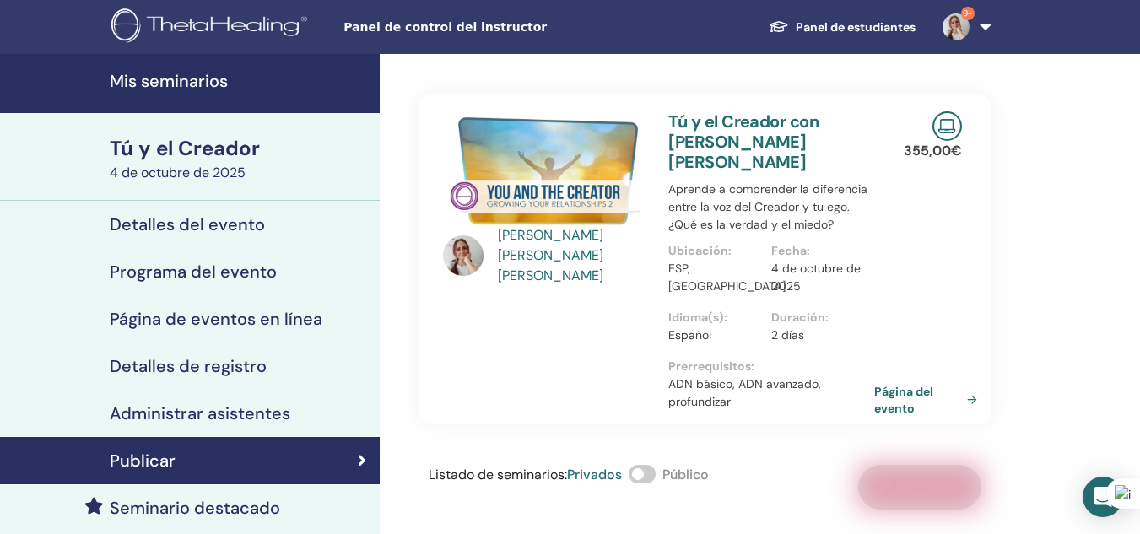
click at [202, 367] on font "Detalles de registro" at bounding box center [188, 366] width 157 height 22
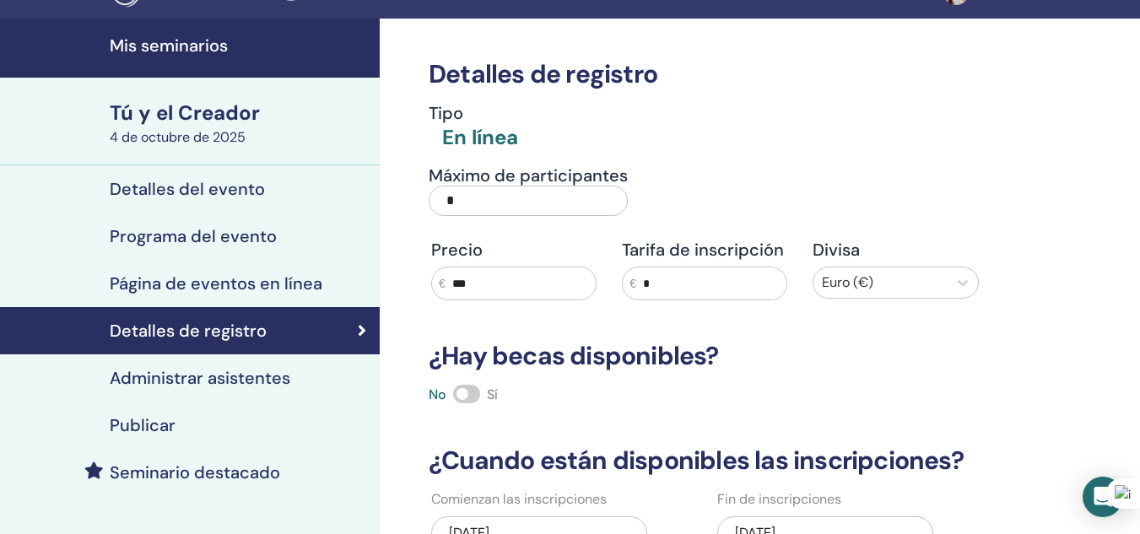
scroll to position [29, 0]
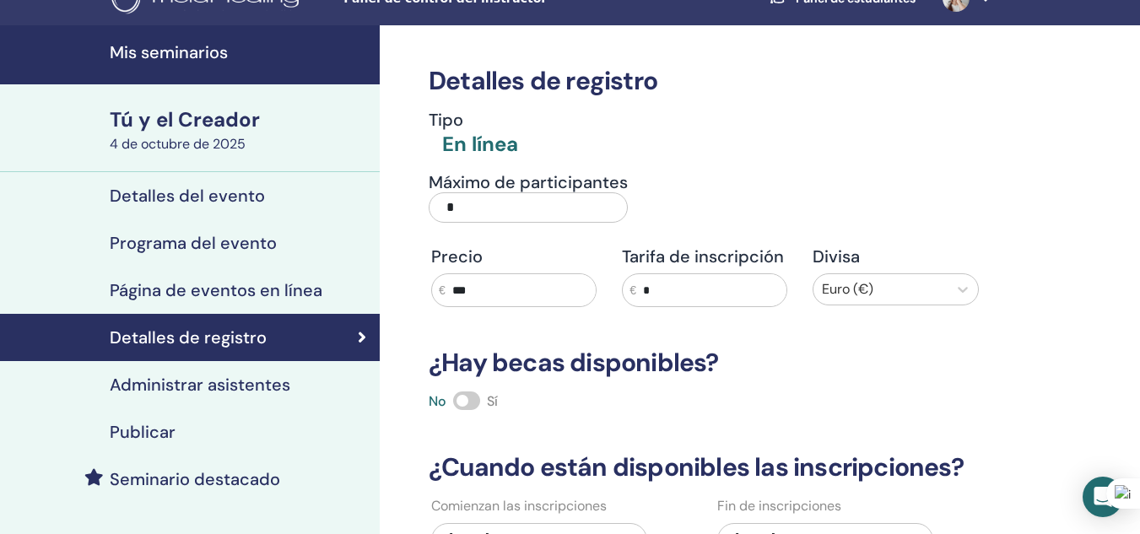
click at [213, 195] on font "Detalles del evento" at bounding box center [187, 196] width 155 height 22
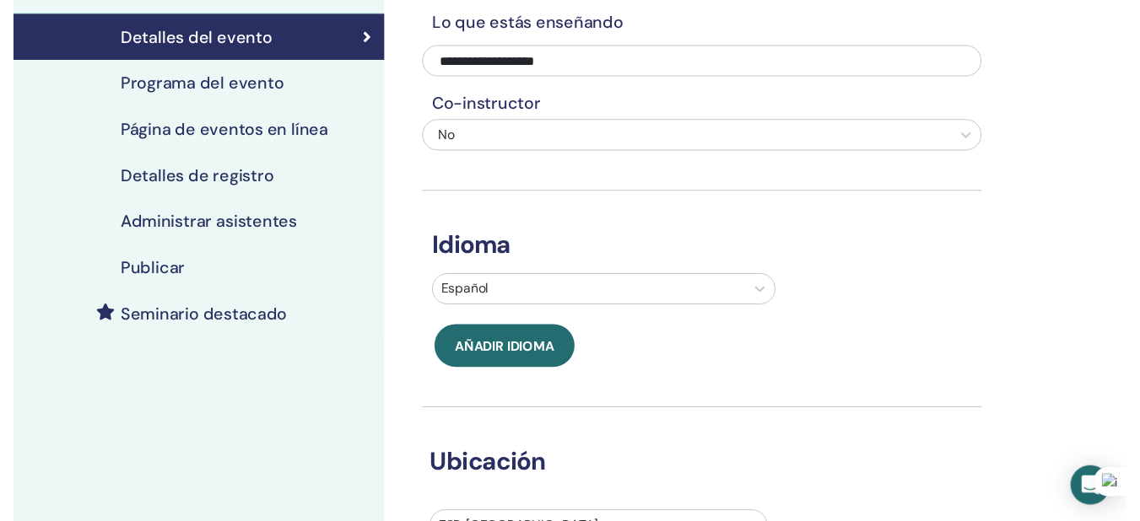
scroll to position [62, 0]
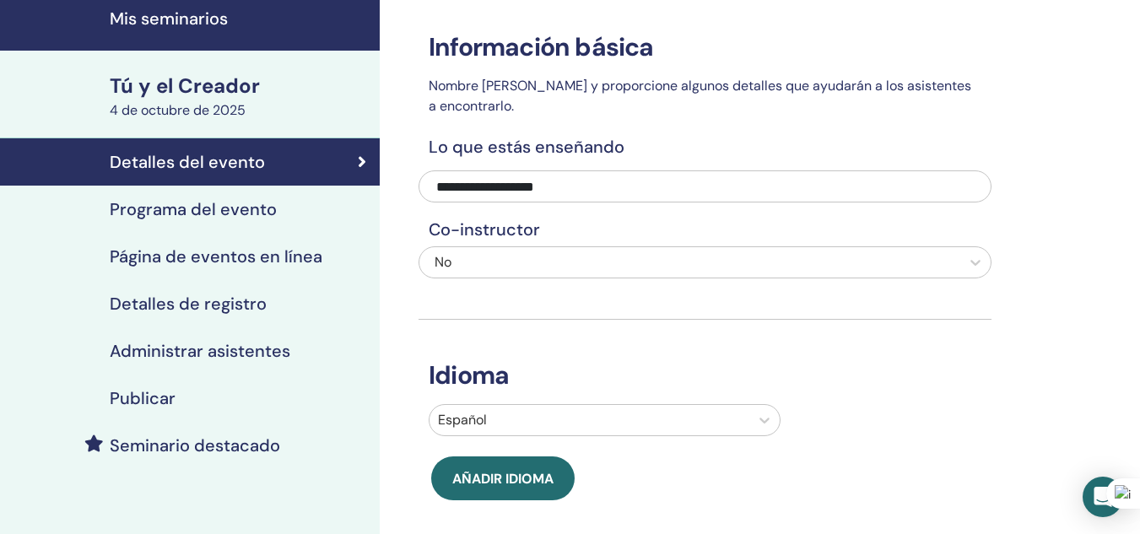
click at [238, 206] on font "Programa del evento" at bounding box center [193, 209] width 167 height 22
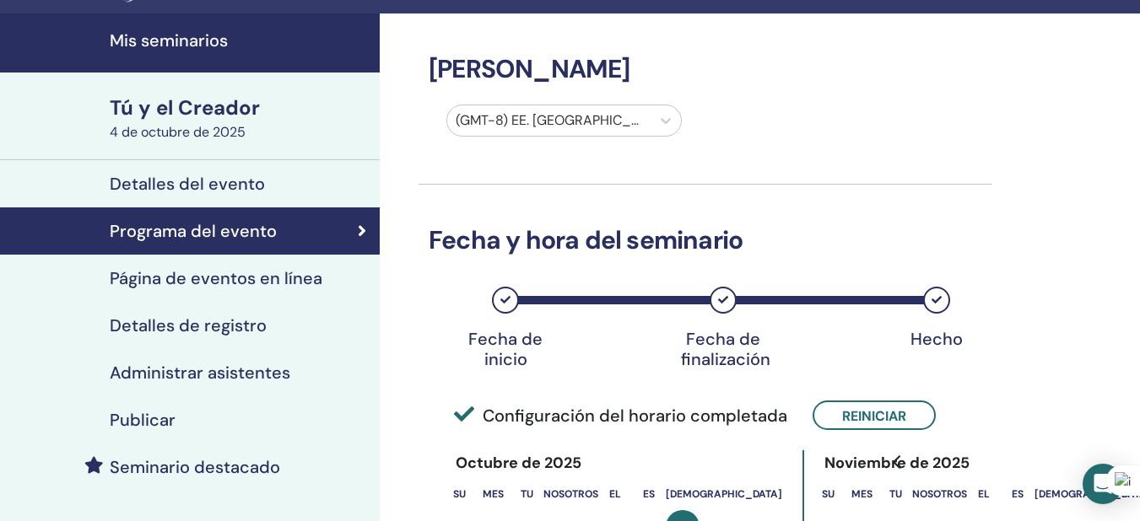
scroll to position [38, 0]
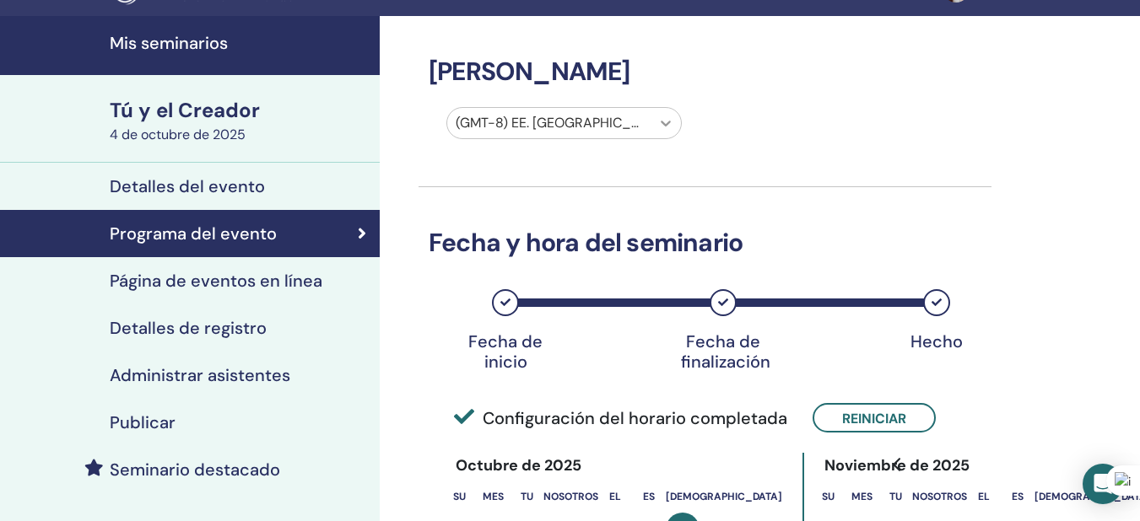
click at [668, 127] on icon at bounding box center [665, 123] width 17 height 17
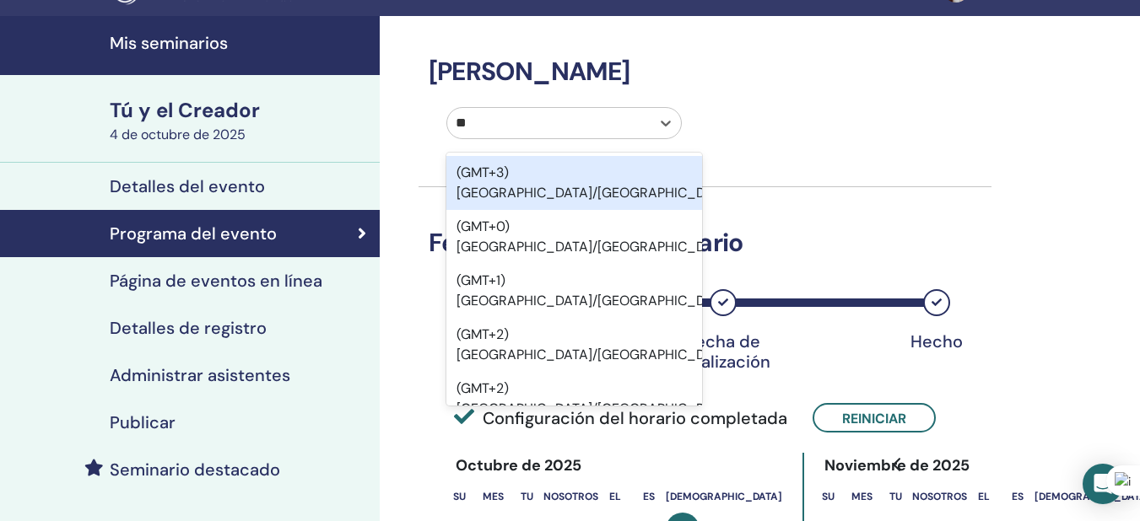
type input "***"
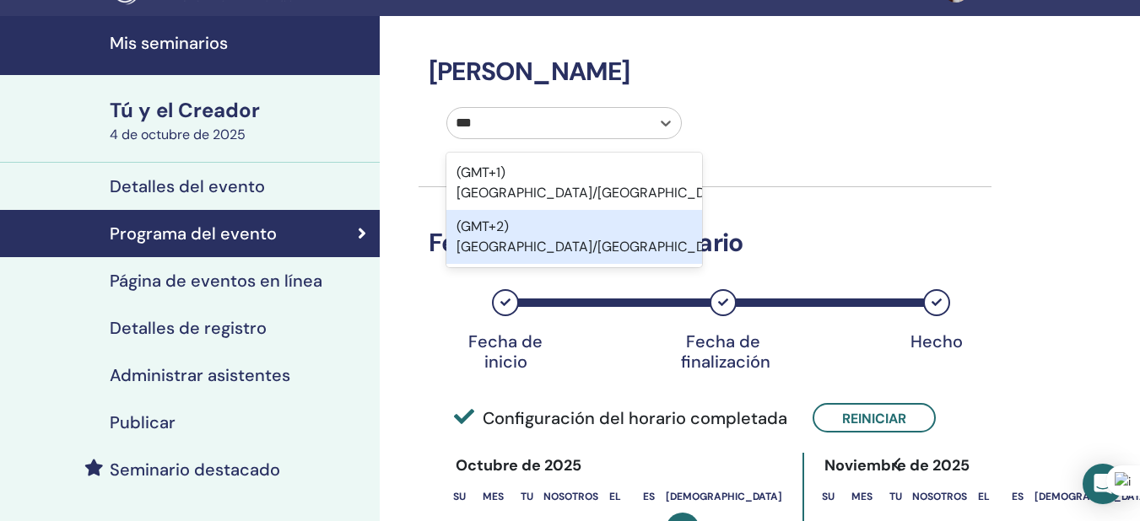
click at [656, 210] on div "(GMT+2) Europa/Madrid" at bounding box center [574, 237] width 256 height 54
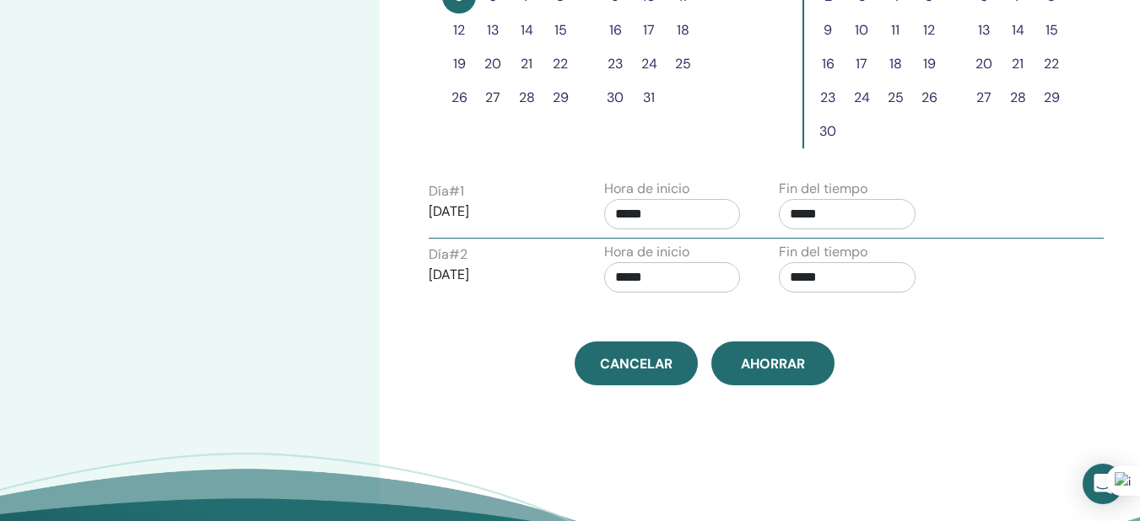
scroll to position [624, 0]
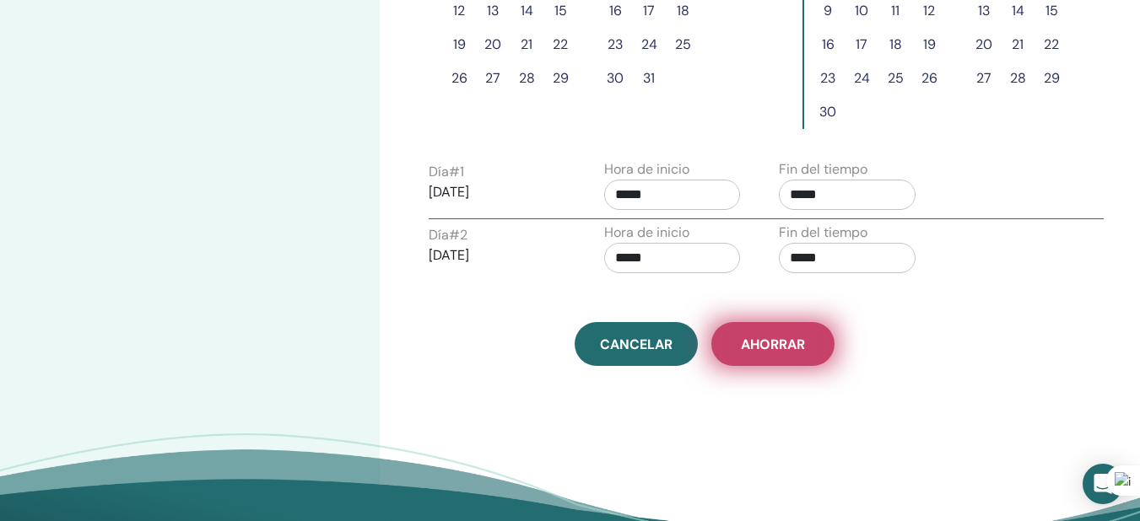
click at [754, 331] on button "Ahorrar" at bounding box center [772, 344] width 123 height 44
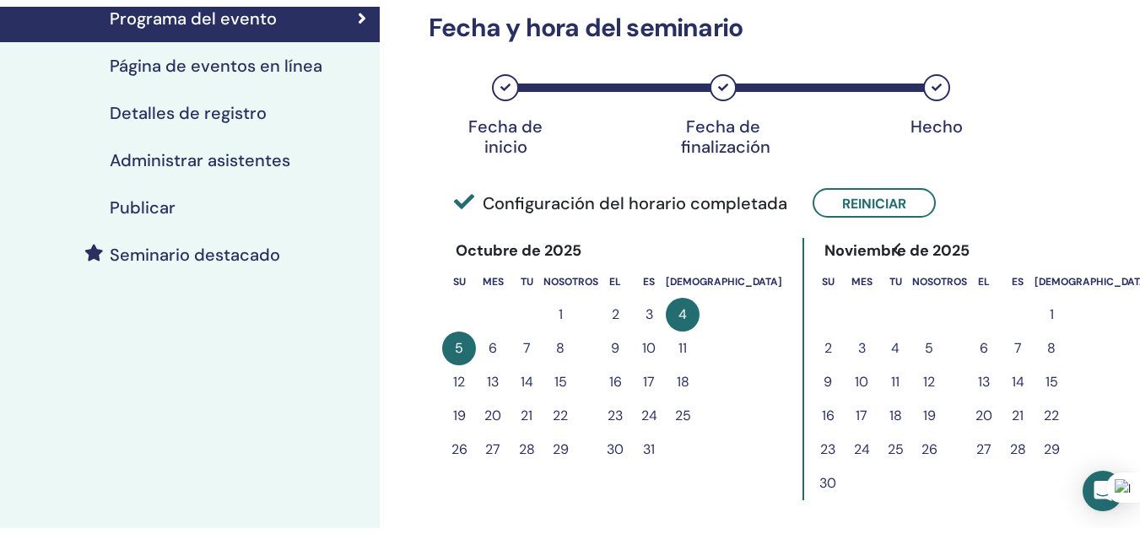
scroll to position [210, 0]
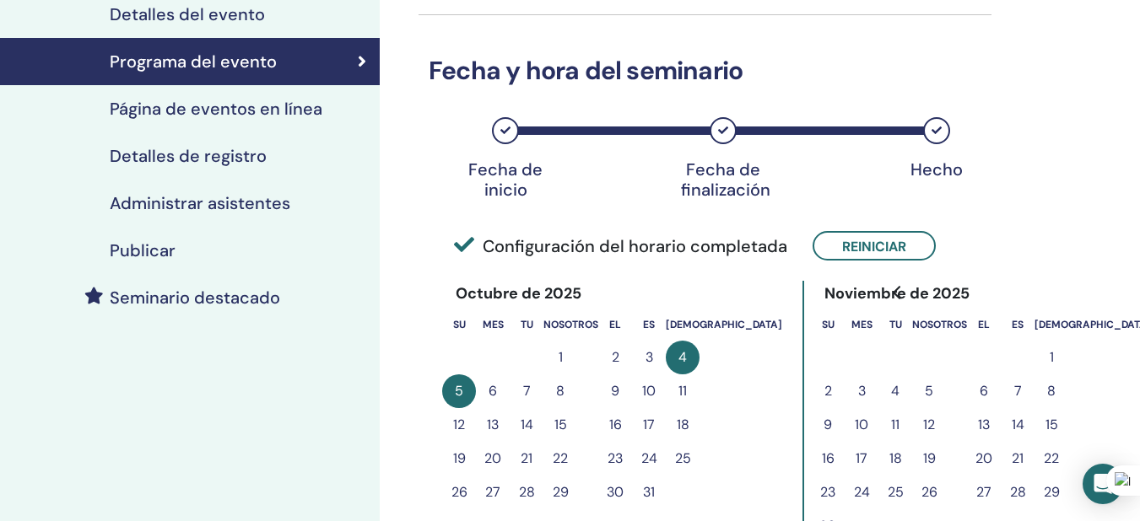
click at [246, 256] on div "Publicar" at bounding box center [189, 250] width 353 height 20
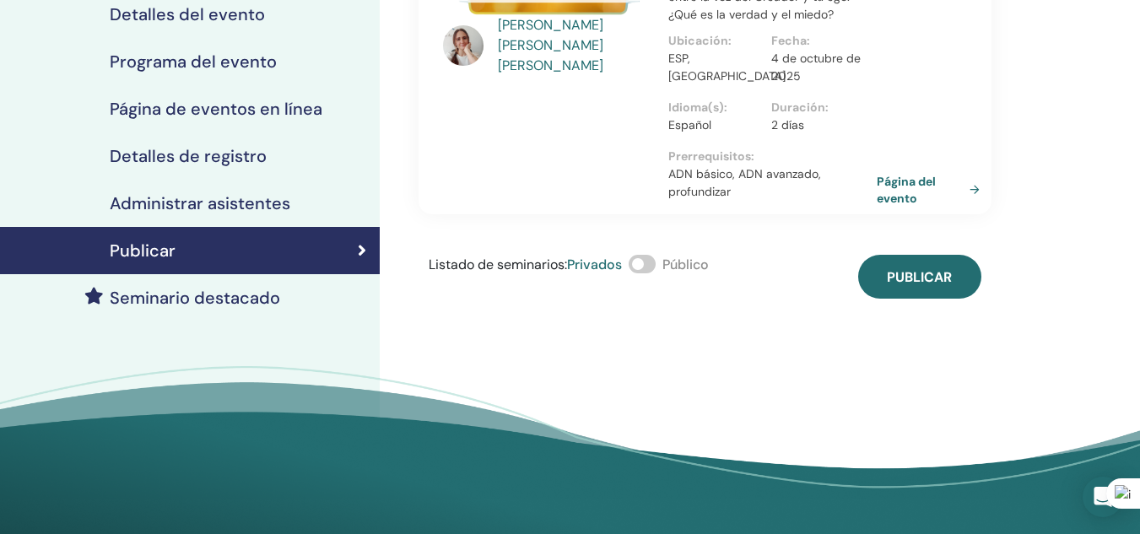
click at [887, 176] on font "Página del evento" at bounding box center [905, 190] width 59 height 31
